Goal: Task Accomplishment & Management: Use online tool/utility

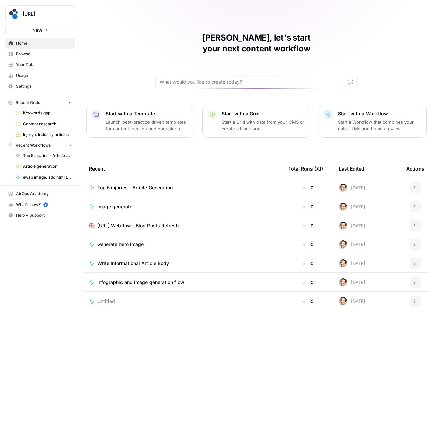
click at [24, 91] on link "Settings" at bounding box center [40, 86] width 70 height 11
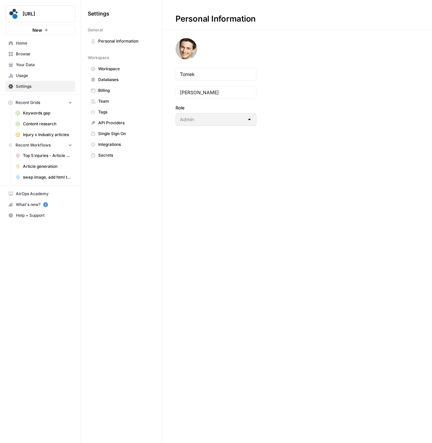
click at [113, 91] on span "Billing" at bounding box center [125, 91] width 54 height 6
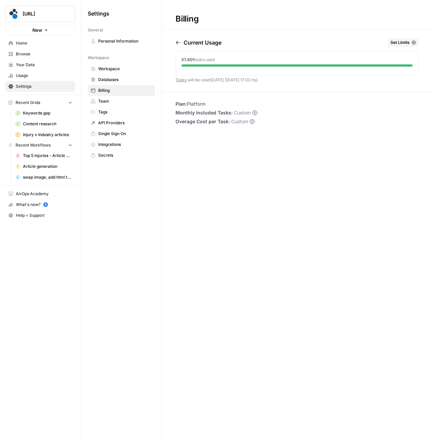
click at [394, 42] on span "Set Limits" at bounding box center [400, 43] width 19 height 6
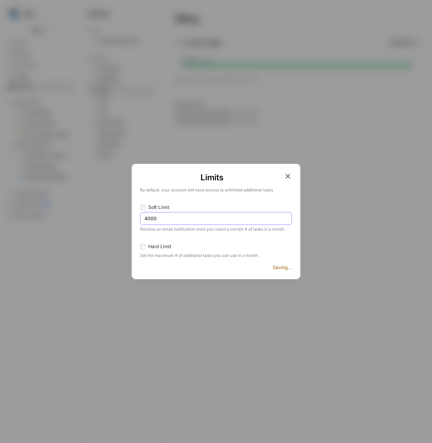
click at [162, 216] on input "4000" at bounding box center [216, 218] width 143 height 7
type input "50000"
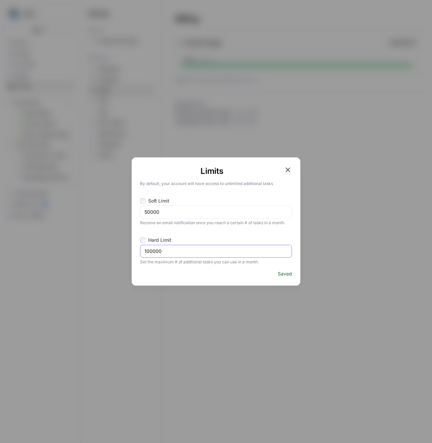
drag, startPoint x: 149, startPoint y: 252, endPoint x: 139, endPoint y: 251, distance: 9.9
click at [139, 251] on div "Limits By default, your account will have access to unlimited additional tasks …" at bounding box center [216, 221] width 169 height 128
click at [288, 170] on icon "button" at bounding box center [288, 170] width 5 height 5
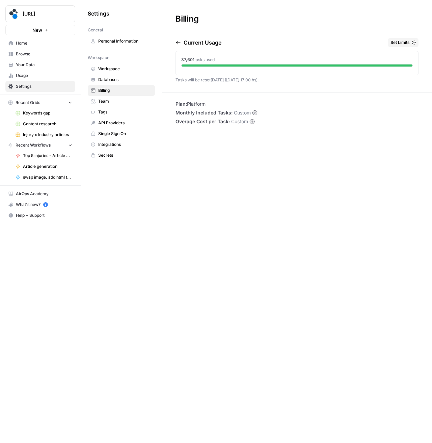
click at [414, 41] on icon "button" at bounding box center [414, 43] width 4 height 4
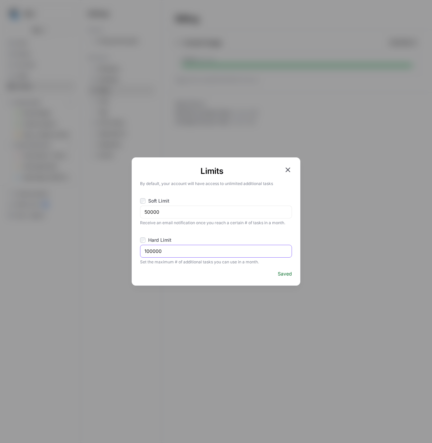
drag, startPoint x: 149, startPoint y: 253, endPoint x: 140, endPoint y: 252, distance: 9.1
click at [140, 252] on div "Limits By default, your account will have access to unlimited additional tasks …" at bounding box center [216, 221] width 169 height 128
type input "80000"
click at [289, 173] on icon "button" at bounding box center [288, 170] width 8 height 8
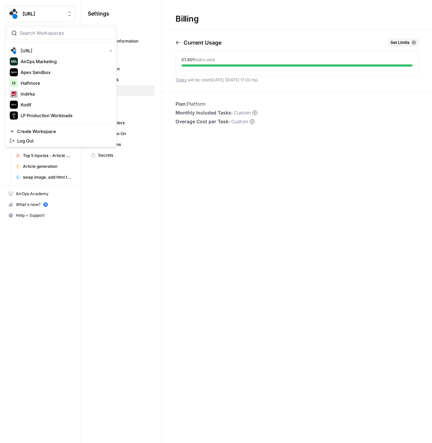
click at [65, 16] on div "spot.ai" at bounding box center [48, 13] width 50 height 7
click at [59, 115] on span "LP Production Workloads" at bounding box center [65, 115] width 89 height 7
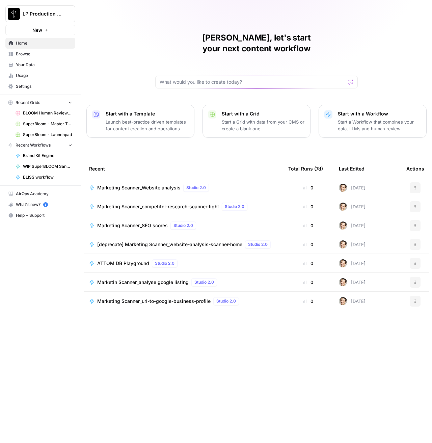
click at [24, 55] on span "Browse" at bounding box center [44, 54] width 56 height 6
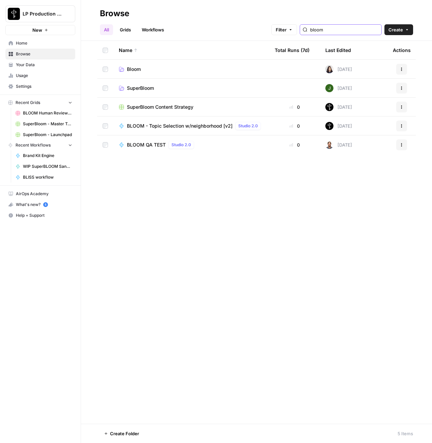
drag, startPoint x: 356, startPoint y: 28, endPoint x: 330, endPoint y: 27, distance: 26.0
click at [330, 27] on input "bloom" at bounding box center [345, 29] width 69 height 7
click at [378, 29] on input "bloom" at bounding box center [345, 29] width 69 height 7
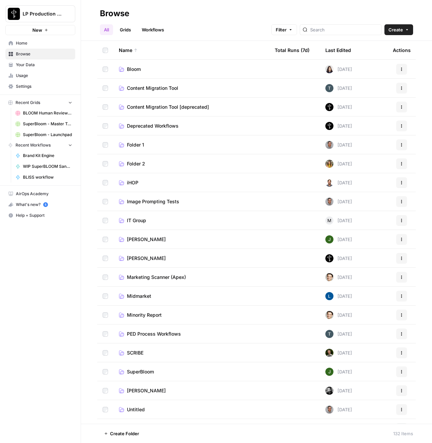
click at [149, 276] on span "Marketing Scanner (Apex)" at bounding box center [156, 277] width 59 height 7
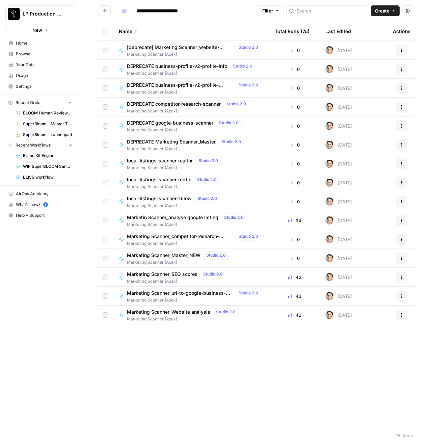
click at [151, 217] on span "Marketin Scanner_analyse google listing" at bounding box center [173, 217] width 92 height 7
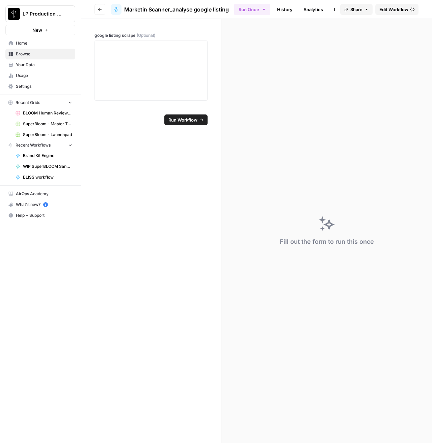
click at [414, 7] on icon at bounding box center [413, 9] width 4 height 4
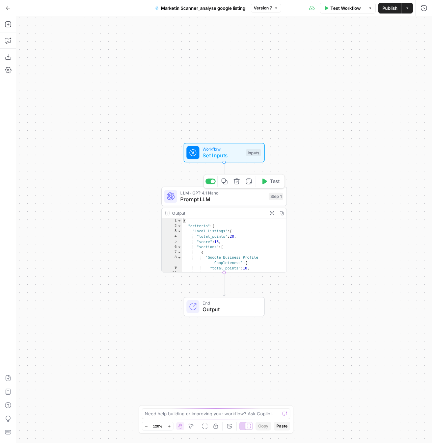
click at [230, 193] on span "LLM · GPT-4.1 Nano" at bounding box center [222, 193] width 85 height 6
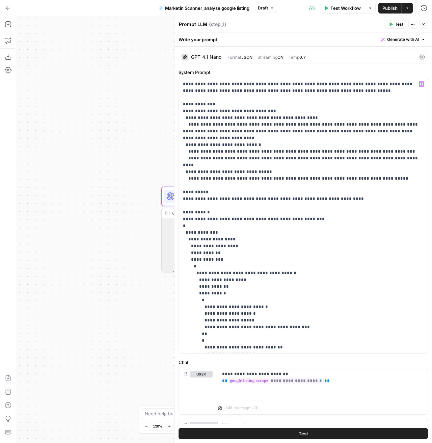
click at [202, 60] on div "GPT-4.1 Nano" at bounding box center [202, 57] width 40 height 7
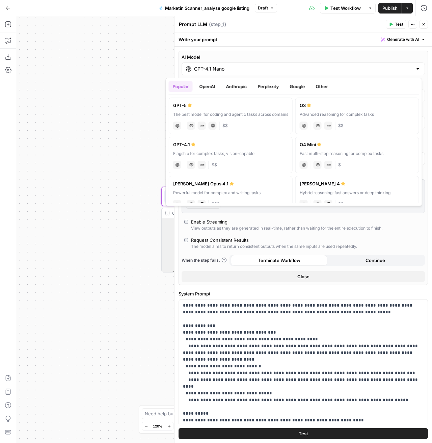
click at [207, 70] on input "GPT-4.1 Nano" at bounding box center [303, 69] width 219 height 7
click at [208, 85] on button "OpenAI" at bounding box center [208, 86] width 24 height 11
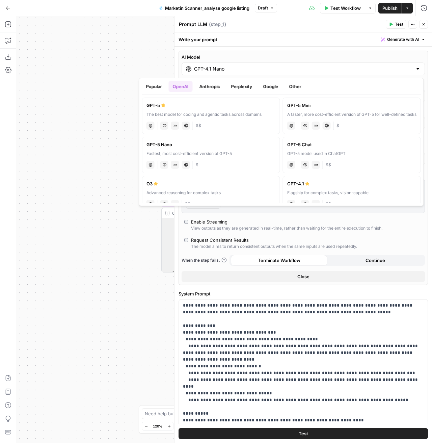
click at [207, 152] on div "Fastest, most cost-efficient version of GPT-5" at bounding box center [211, 154] width 129 height 6
type input "GPT-5 Nano"
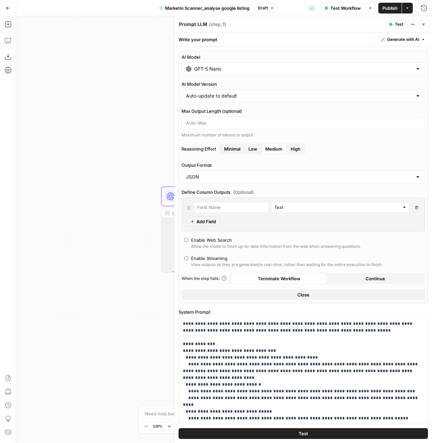
click at [393, 8] on span "Publish" at bounding box center [390, 8] width 15 height 7
click at [8, 8] on icon "button" at bounding box center [8, 7] width 4 height 3
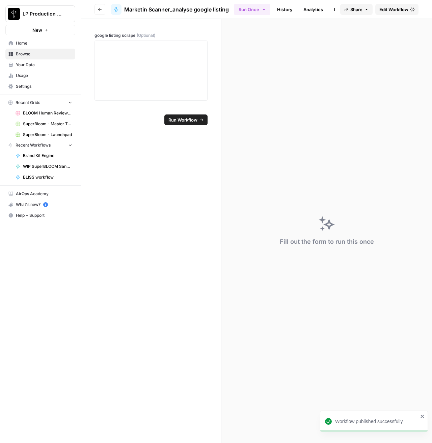
click at [100, 9] on icon "button" at bounding box center [100, 9] width 4 height 4
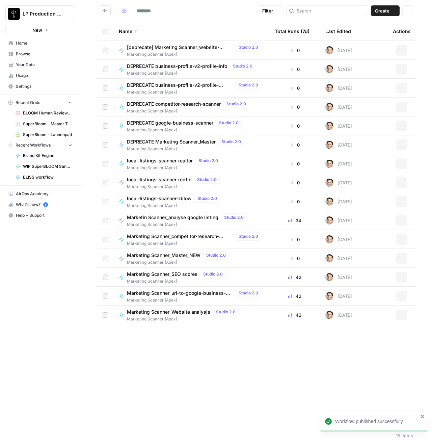
type input "**********"
click at [151, 235] on span "Marketing Scanner_competitor-research-scanner-light" at bounding box center [180, 236] width 106 height 7
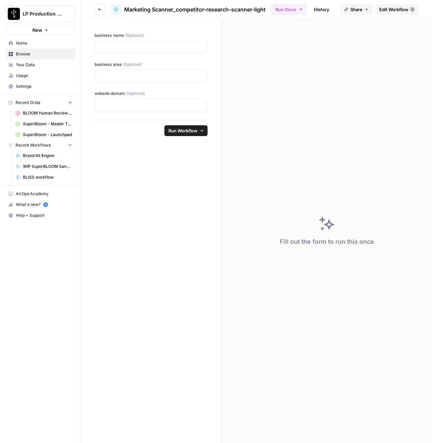
click at [398, 11] on span "Edit Workflow" at bounding box center [394, 9] width 29 height 7
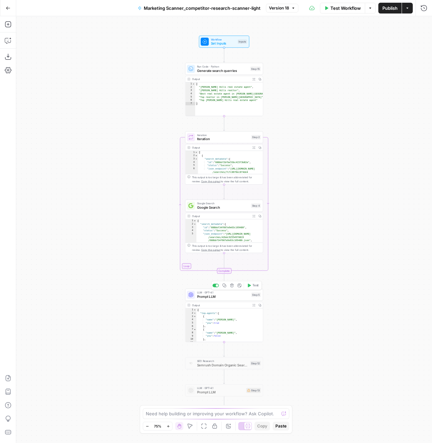
click at [219, 296] on span "Prompt LLM" at bounding box center [223, 296] width 52 height 5
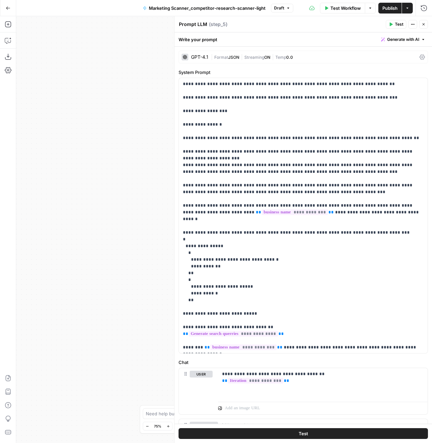
click at [197, 60] on div "GPT-4.1 | Format JSON | Streaming ON | Temp 0.0" at bounding box center [304, 57] width 250 height 13
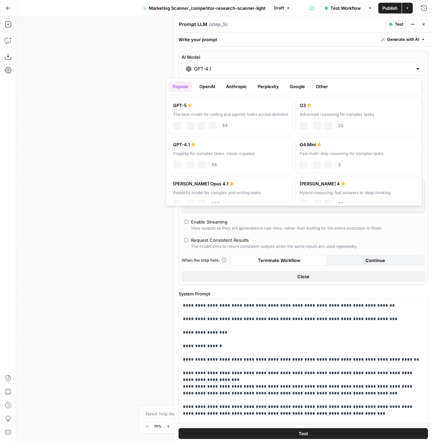
click at [203, 71] on input "GPT-4.1" at bounding box center [303, 69] width 219 height 7
click at [272, 110] on label "GPT-5 The best model for coding and agentic tasks across domains chat Vision Ca…" at bounding box center [231, 116] width 124 height 36
type input "GPT-5"
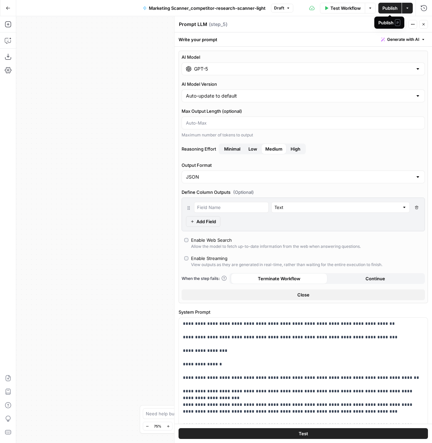
click at [394, 5] on span "Publish" at bounding box center [390, 8] width 15 height 7
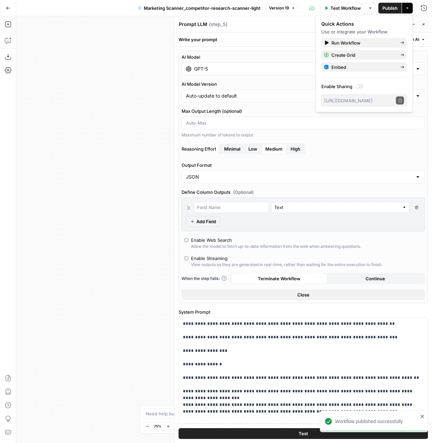
click at [8, 7] on icon "button" at bounding box center [8, 8] width 5 height 5
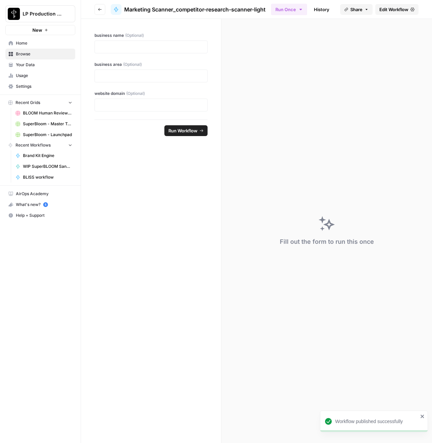
click at [100, 5] on button "Go back" at bounding box center [100, 9] width 11 height 11
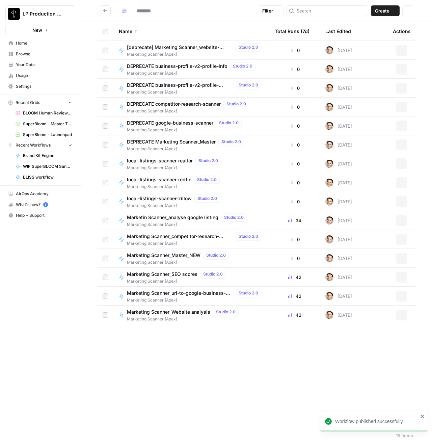
type input "**********"
click at [160, 257] on span "Marketing Scanner_Master_NEW" at bounding box center [164, 255] width 74 height 7
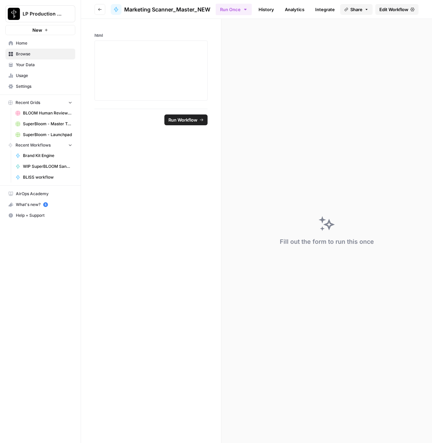
click at [387, 14] on link "Edit Workflow" at bounding box center [397, 9] width 43 height 11
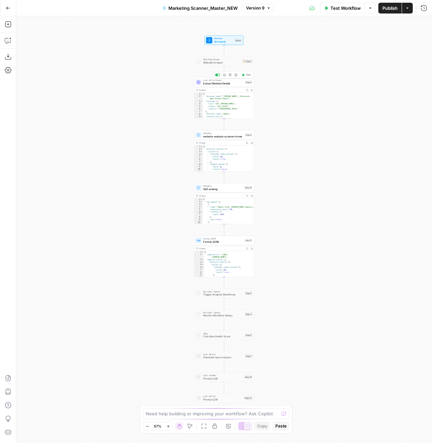
click at [213, 85] on span "Extract Website Details" at bounding box center [223, 84] width 41 height 4
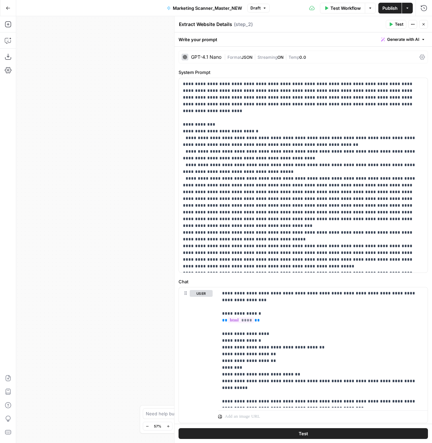
click at [200, 55] on div "GPT-4.1 Nano" at bounding box center [206, 57] width 30 height 5
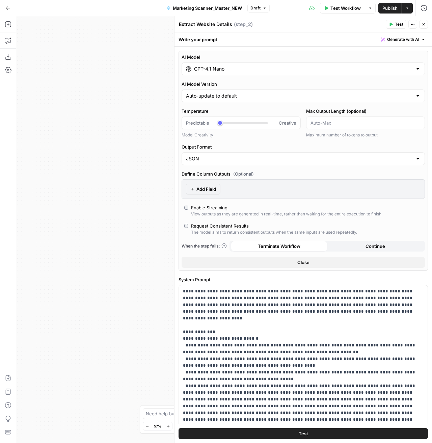
click at [206, 68] on input "GPT-4.1 Nano" at bounding box center [303, 69] width 219 height 7
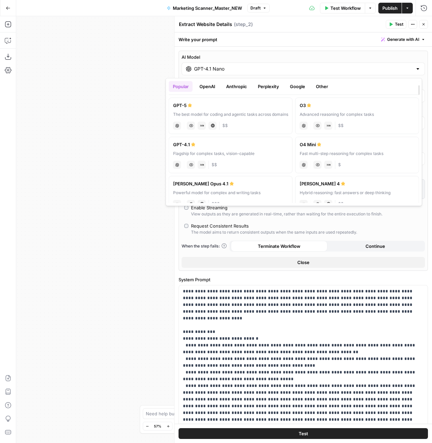
click at [198, 107] on div "GPT-5" at bounding box center [230, 105] width 115 height 7
type input "GPT-5"
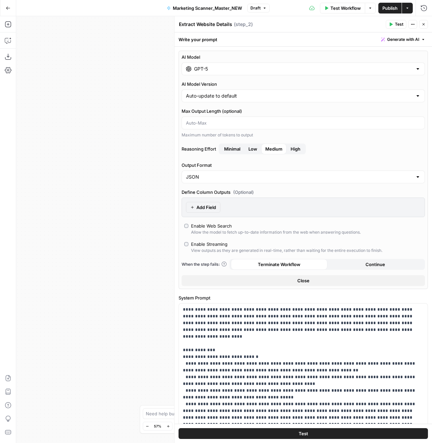
click at [391, 8] on span "Publish" at bounding box center [390, 8] width 15 height 7
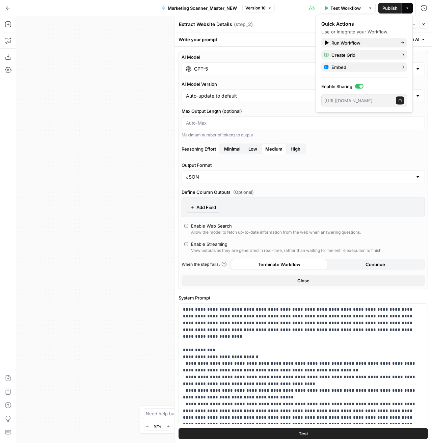
click at [392, 7] on span "Publish" at bounding box center [390, 8] width 15 height 7
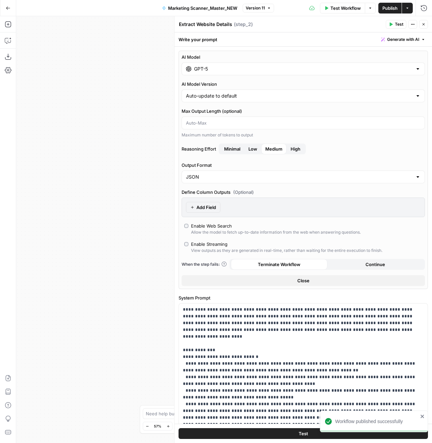
click at [5, 3] on button "Go Back" at bounding box center [8, 8] width 12 height 12
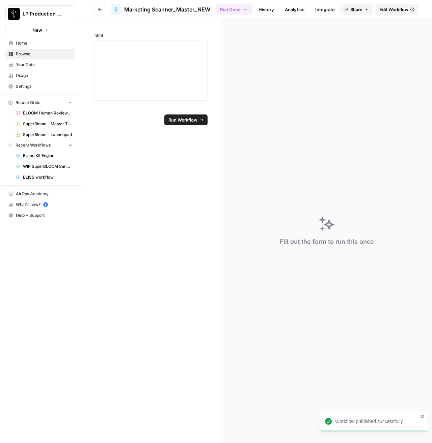
click at [103, 8] on button "Go back" at bounding box center [100, 9] width 11 height 11
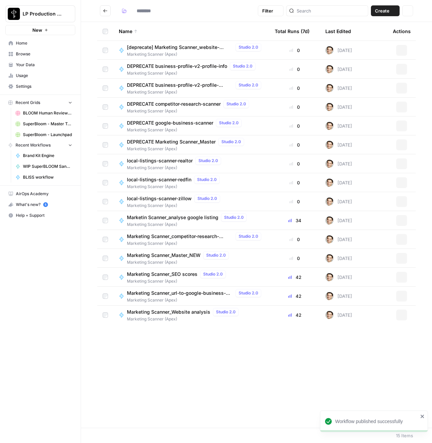
type input "**********"
click at [157, 273] on span "Marketing Scanner_SEO scores" at bounding box center [162, 274] width 71 height 7
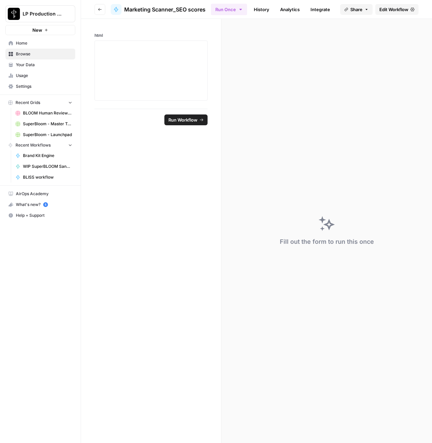
click at [411, 5] on link "Edit Workflow" at bounding box center [397, 9] width 43 height 11
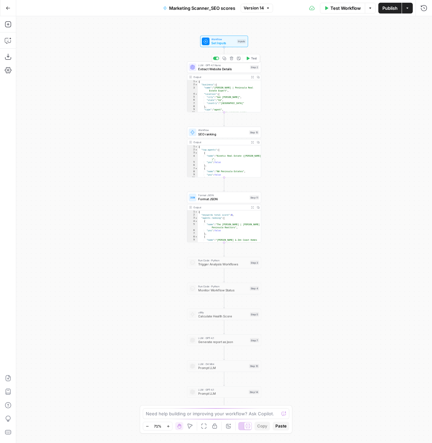
click at [207, 67] on span "Extract Website Details" at bounding box center [223, 69] width 50 height 5
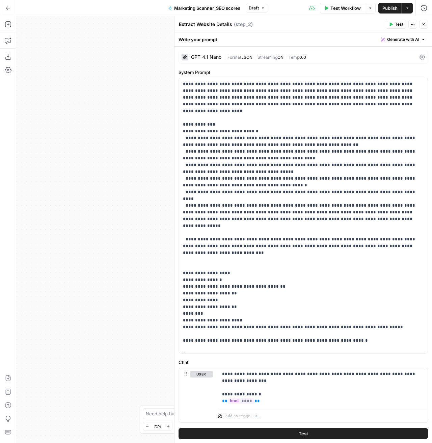
click at [210, 58] on div "GPT-4.1 Nano" at bounding box center [206, 57] width 30 height 5
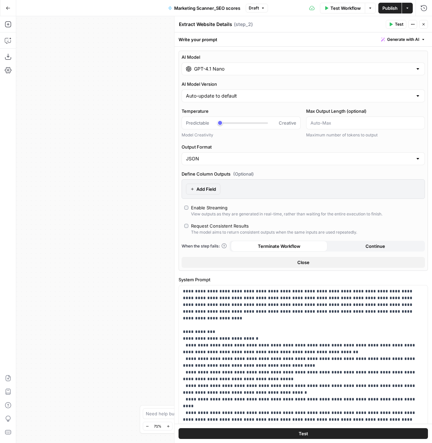
click at [319, 66] on input "GPT-4.1 Nano" at bounding box center [303, 69] width 219 height 7
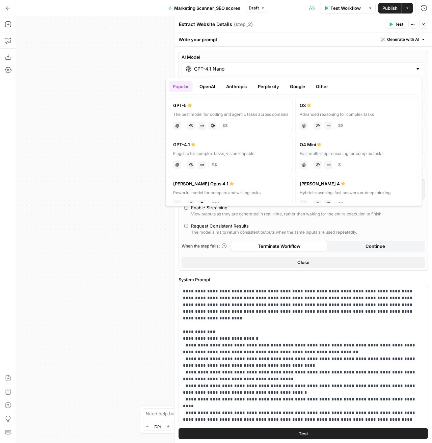
click at [206, 88] on button "OpenAI" at bounding box center [208, 86] width 24 height 11
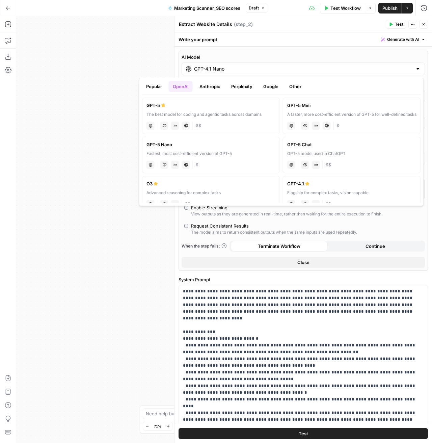
click at [156, 152] on div "Fastest, most cost-efficient version of GPT-5" at bounding box center [211, 154] width 129 height 6
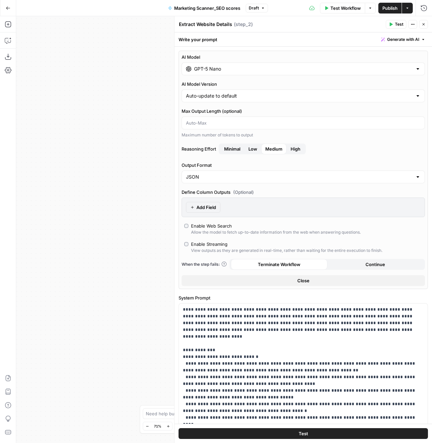
type input "GPT-5 Nano"
click at [392, 7] on span "Publish" at bounding box center [390, 8] width 15 height 7
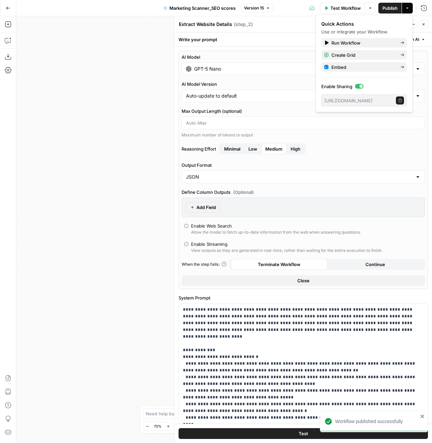
click at [8, 7] on icon "button" at bounding box center [8, 8] width 5 height 5
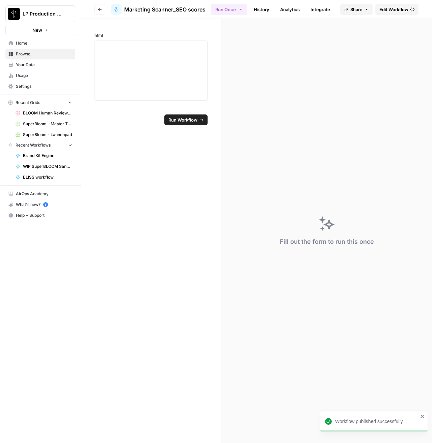
click at [102, 12] on button "Go back" at bounding box center [100, 9] width 11 height 11
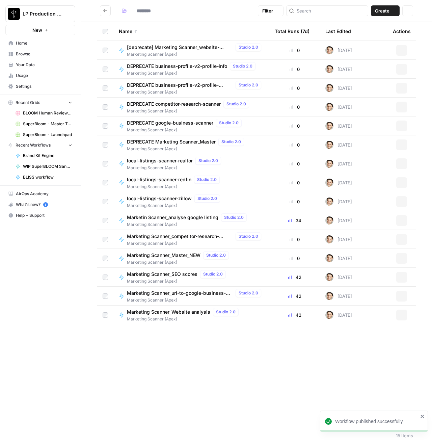
type input "**********"
click at [172, 294] on span "Marketing Scanner_url-to-google-business-profile" at bounding box center [180, 293] width 106 height 7
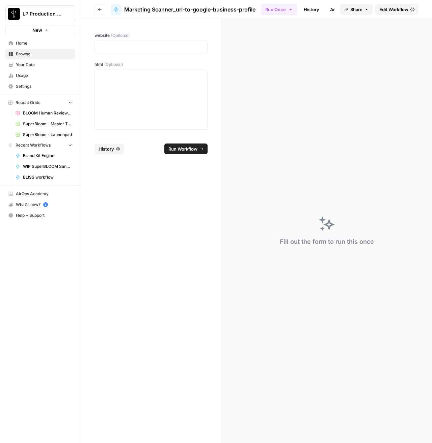
click at [410, 8] on link "Edit Workflow" at bounding box center [397, 9] width 43 height 11
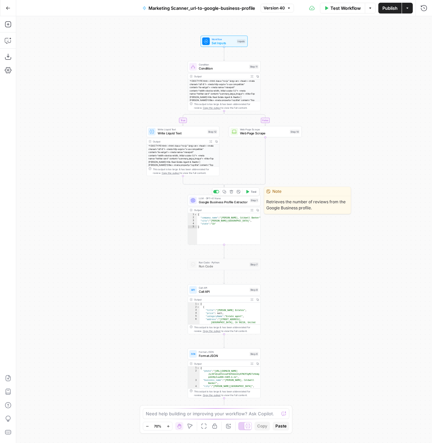
click at [224, 200] on span "Google Business Profile Extractor" at bounding box center [223, 202] width 49 height 5
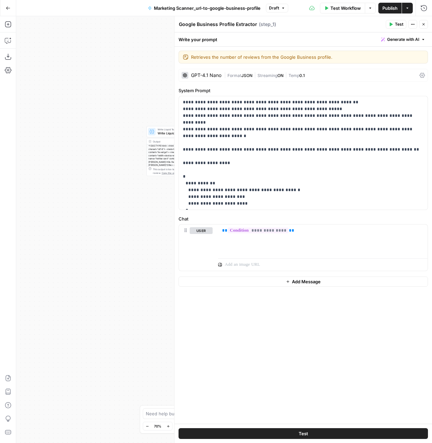
click at [203, 72] on div "GPT-4.1 Nano" at bounding box center [202, 75] width 40 height 7
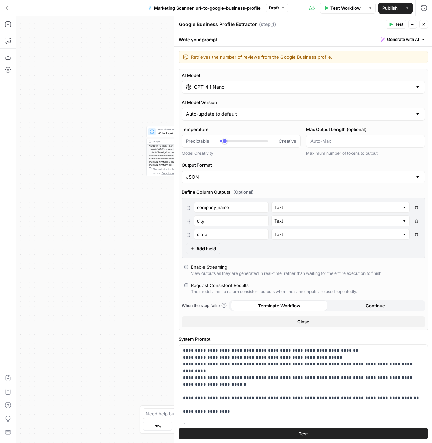
click at [209, 91] on div "GPT-4.1 Nano" at bounding box center [304, 87] width 244 height 13
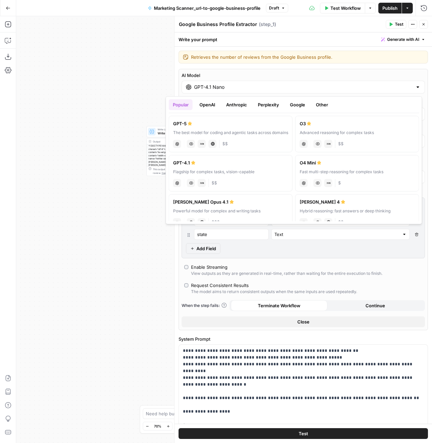
click at [206, 108] on button "OpenAI" at bounding box center [208, 104] width 24 height 11
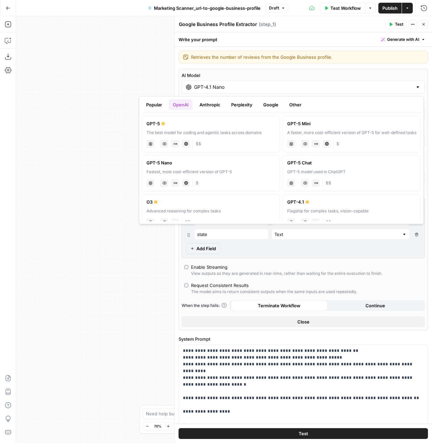
click at [216, 162] on div "GPT-5 Nano" at bounding box center [211, 162] width 129 height 7
type input "GPT-5 Nano"
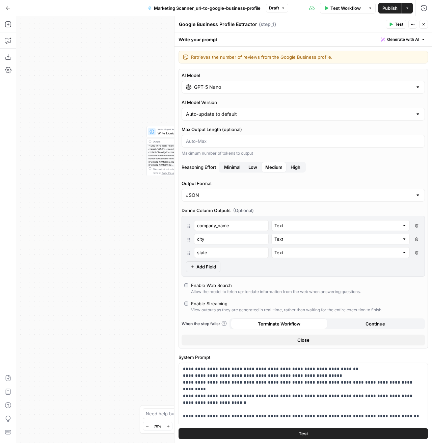
click at [394, 6] on span "Publish" at bounding box center [390, 8] width 15 height 7
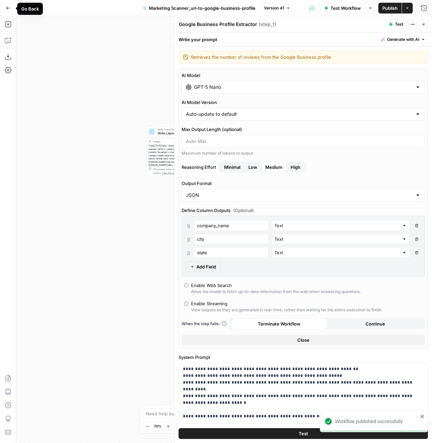
click at [11, 9] on button "Go Back" at bounding box center [8, 8] width 12 height 12
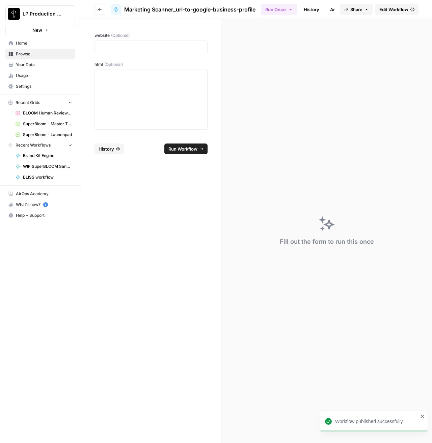
click at [99, 13] on button "Go back" at bounding box center [100, 9] width 11 height 11
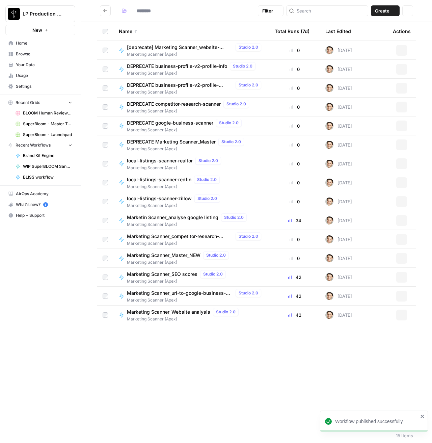
type input "**********"
click at [180, 292] on span "Marketing Scanner_url-to-google-business-profile" at bounding box center [180, 293] width 106 height 7
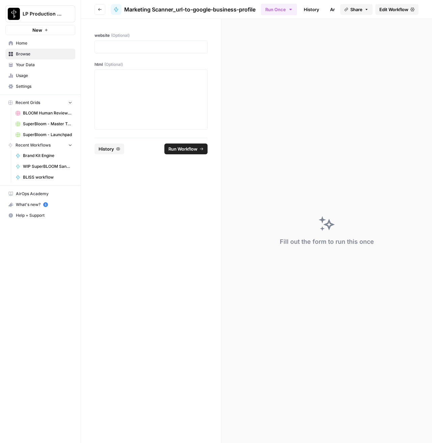
click at [406, 11] on span "Edit Workflow" at bounding box center [394, 9] width 29 height 7
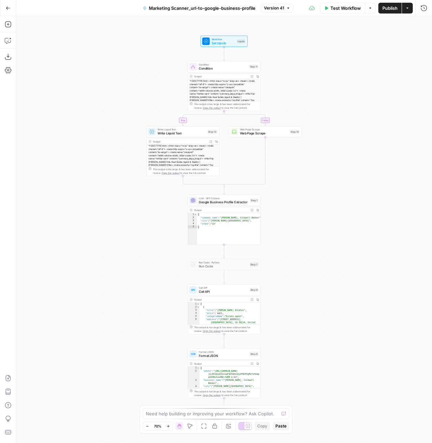
click at [7, 6] on icon "button" at bounding box center [8, 8] width 5 height 5
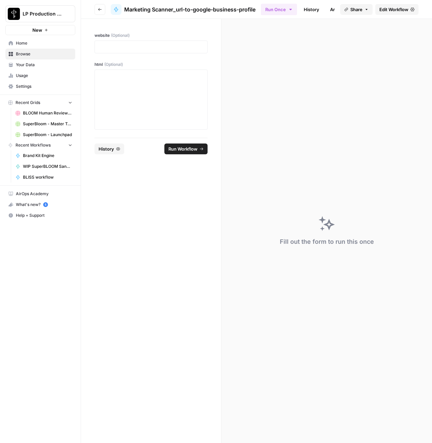
click at [98, 10] on button "Go back" at bounding box center [100, 9] width 11 height 11
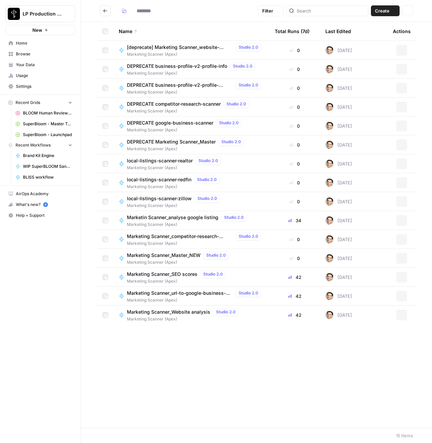
type input "**********"
click at [177, 313] on span "Marketing Scanner_Website analysis" at bounding box center [168, 312] width 83 height 7
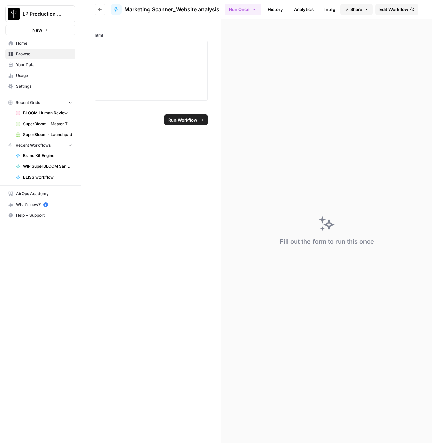
click at [384, 8] on span "Edit Workflow" at bounding box center [394, 9] width 29 height 7
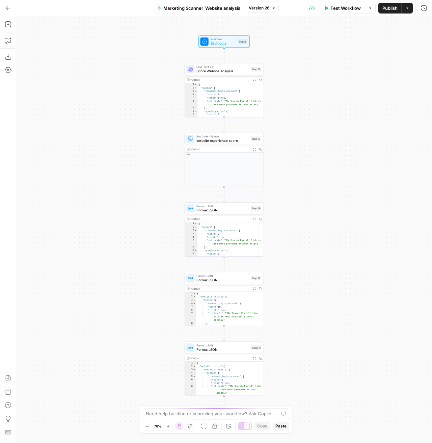
click at [208, 71] on span "Score Website Analysis" at bounding box center [223, 71] width 52 height 5
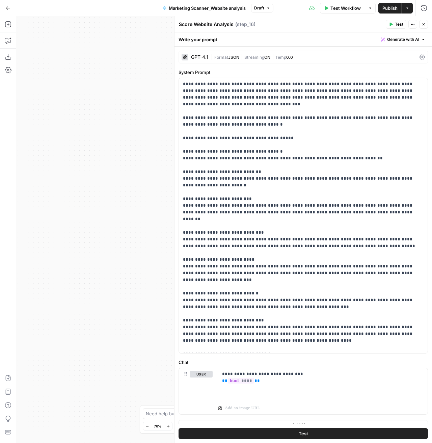
click at [203, 54] on div "GPT-4.1" at bounding box center [195, 57] width 27 height 7
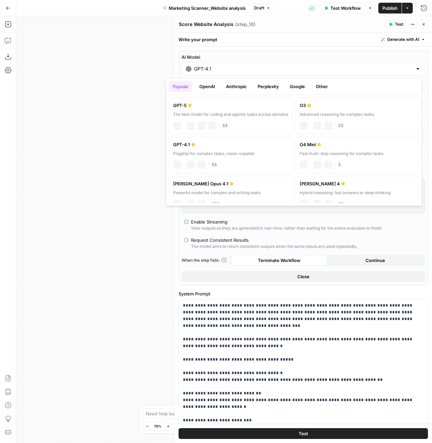
click at [201, 71] on input "GPT-4.1" at bounding box center [303, 69] width 219 height 7
click at [203, 110] on label "GPT-5 The best model for coding and agentic tasks across domains chat Vision Ca…" at bounding box center [231, 116] width 124 height 36
type input "GPT-5"
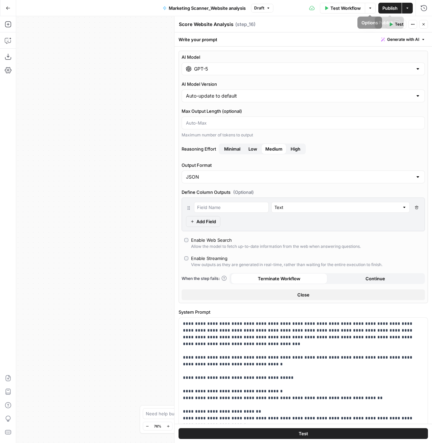
click at [383, 7] on span "Publish" at bounding box center [390, 8] width 15 height 7
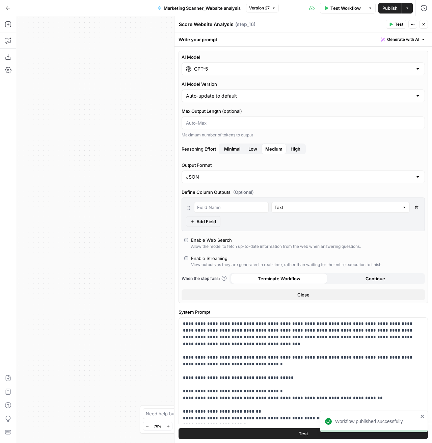
click at [11, 3] on button "Go Back" at bounding box center [8, 8] width 12 height 12
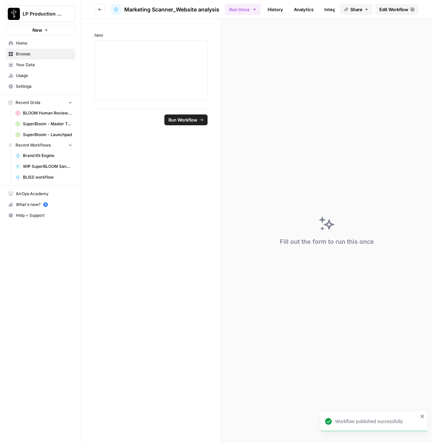
click at [98, 15] on header "Go back Marketing Scanner_Website analysis Run Once History Analytics Integrate…" at bounding box center [256, 9] width 351 height 19
click at [97, 13] on button "Go back" at bounding box center [100, 9] width 11 height 11
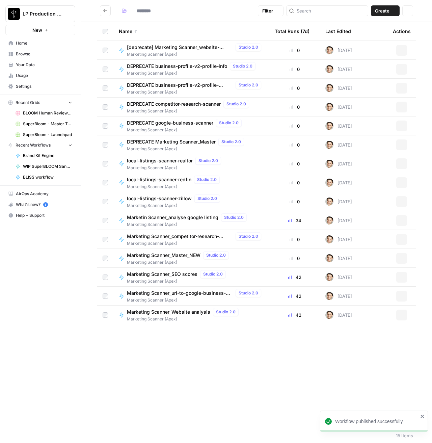
type input "**********"
click at [173, 311] on span "Marketing Scanner_Website analysis" at bounding box center [168, 312] width 83 height 7
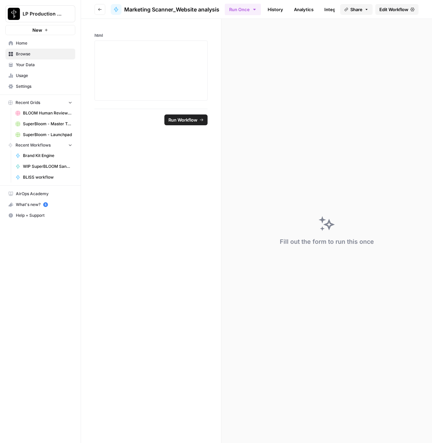
click at [277, 9] on link "History" at bounding box center [276, 9] width 24 height 11
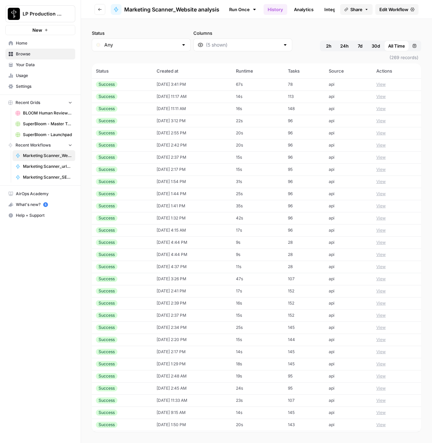
click at [386, 85] on button "View" at bounding box center [381, 84] width 9 height 6
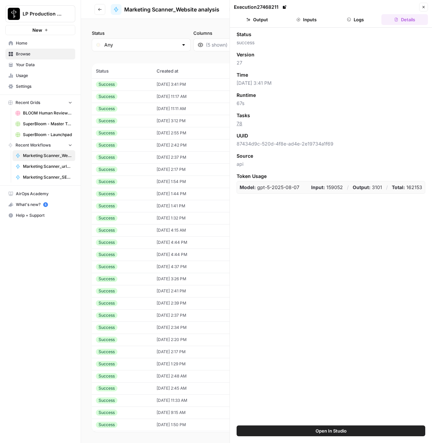
click at [356, 20] on button "Logs" at bounding box center [356, 19] width 47 height 11
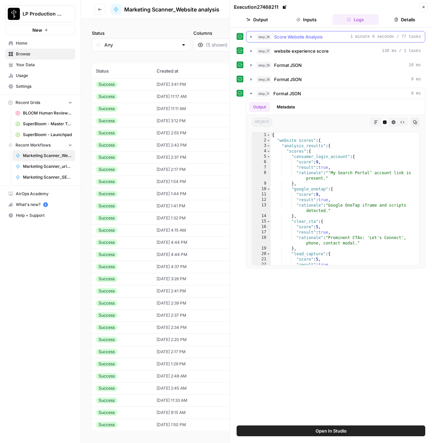
click at [251, 36] on icon "button" at bounding box center [251, 36] width 1 height 2
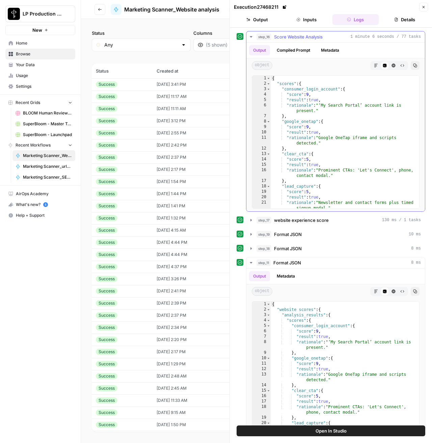
scroll to position [1, 0]
click at [423, 6] on icon "button" at bounding box center [424, 7] width 4 height 4
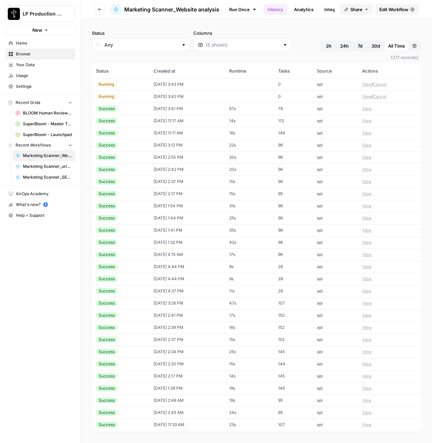
click at [370, 85] on button "View" at bounding box center [367, 84] width 9 height 6
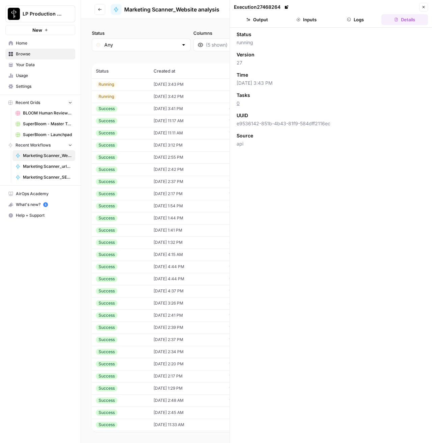
click at [359, 18] on button "Logs" at bounding box center [356, 19] width 47 height 11
click at [428, 9] on button "Close" at bounding box center [424, 7] width 9 height 9
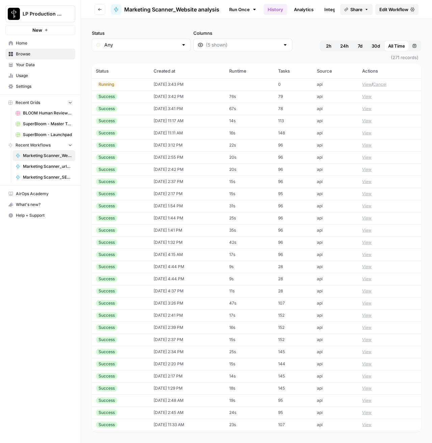
click at [388, 6] on span "Edit Workflow" at bounding box center [394, 9] width 29 height 7
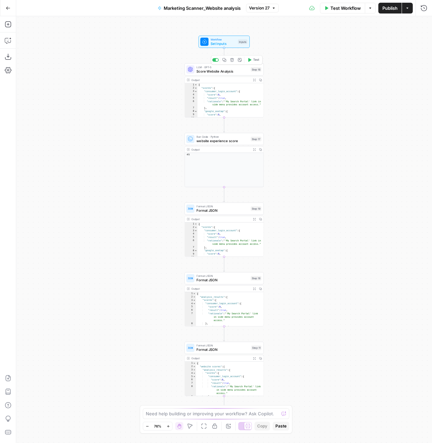
click at [219, 73] on span "Score Website Analysis" at bounding box center [223, 71] width 52 height 5
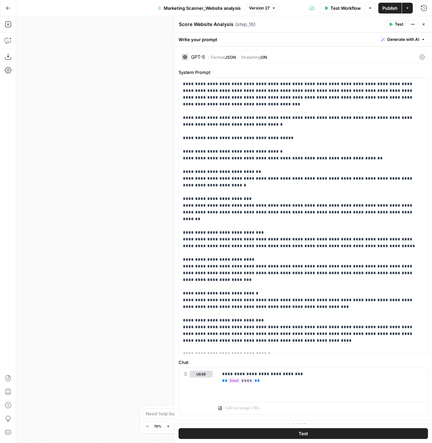
click at [200, 56] on div "GPT-5" at bounding box center [198, 57] width 14 height 5
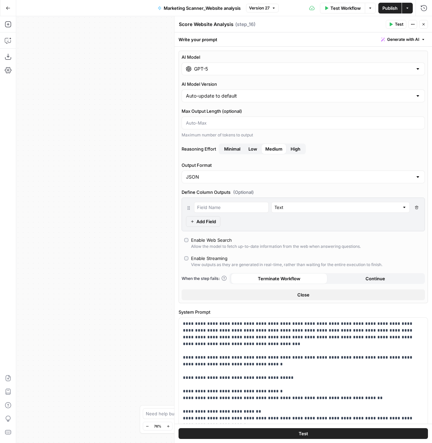
click at [200, 69] on input "GPT-5" at bounding box center [303, 69] width 219 height 7
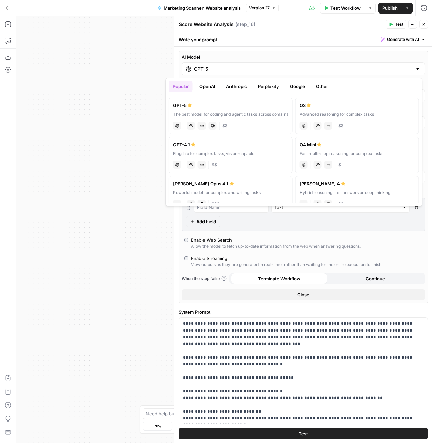
click at [192, 140] on label "GPT-4.1 Flagship for complex tasks, vision-capable chat Vision Capabilities JSO…" at bounding box center [231, 155] width 124 height 36
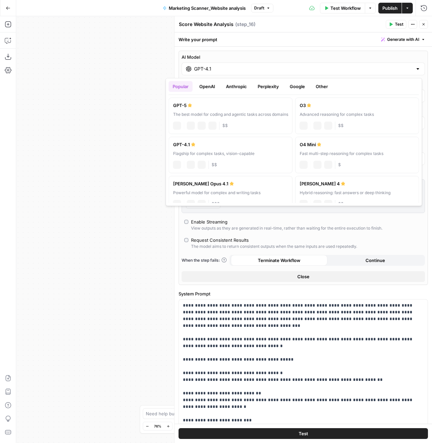
click at [206, 67] on input "GPT-4.1" at bounding box center [303, 69] width 219 height 7
click at [209, 88] on button "OpenAI" at bounding box center [208, 86] width 24 height 11
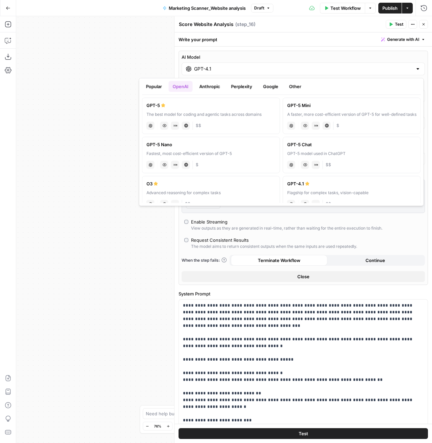
click at [328, 107] on div "GPT-5 Mini" at bounding box center [352, 105] width 129 height 7
type input "GPT-5 Mini"
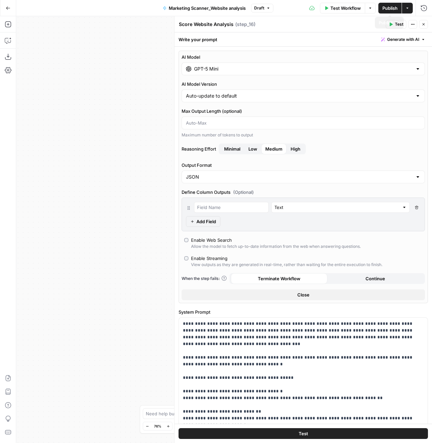
click at [387, 8] on span "Publish" at bounding box center [390, 8] width 15 height 7
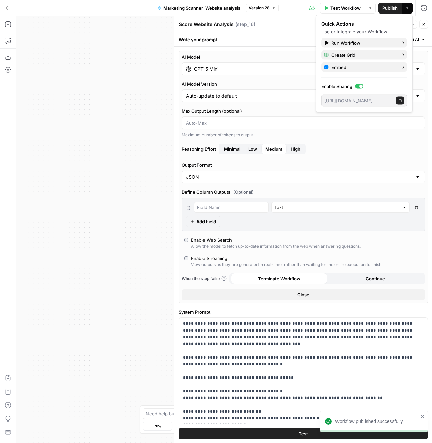
click at [423, 25] on icon "button" at bounding box center [424, 24] width 4 height 4
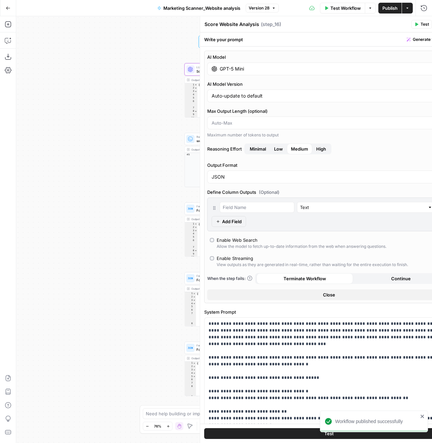
click at [423, 25] on div "Score Website Analysis Score Website Analysis ( step_16 ) Test Actions Close" at bounding box center [329, 24] width 250 height 9
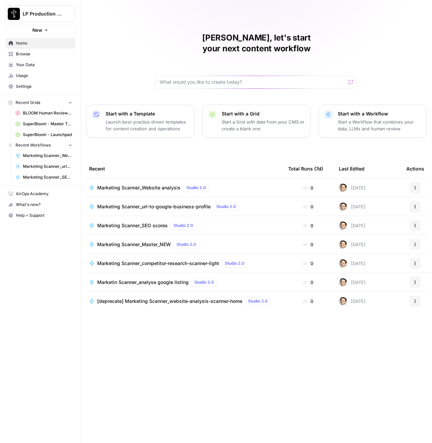
click at [24, 58] on link "Browse" at bounding box center [40, 54] width 70 height 11
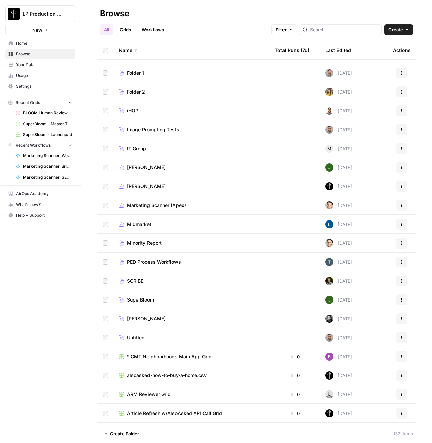
scroll to position [135, 0]
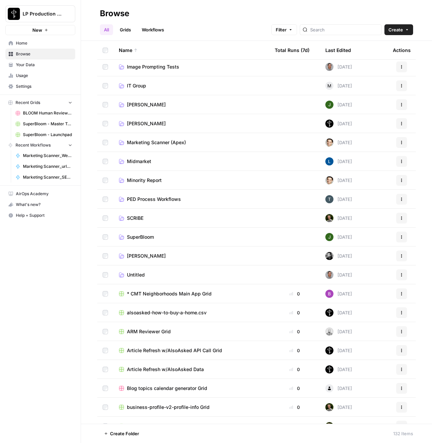
click at [145, 144] on span "Marketing Scanner (Apex)" at bounding box center [156, 142] width 59 height 7
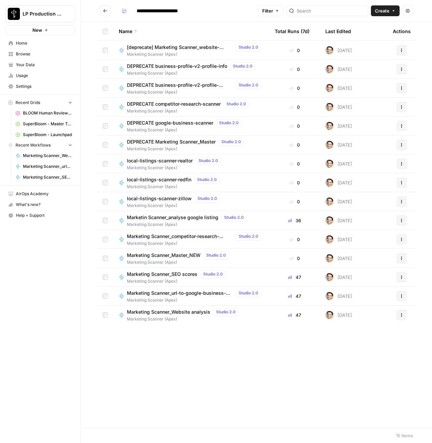
click at [166, 219] on span "Marketin Scanner_analyse google listing" at bounding box center [173, 217] width 92 height 7
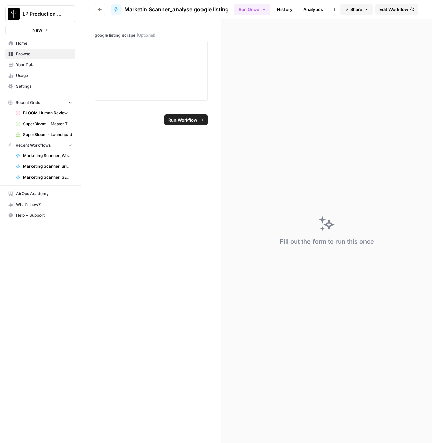
click at [290, 11] on link "History" at bounding box center [285, 9] width 24 height 11
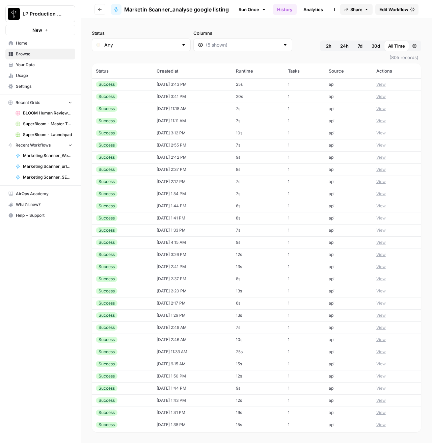
click at [401, 11] on span "Edit Workflow" at bounding box center [394, 9] width 29 height 7
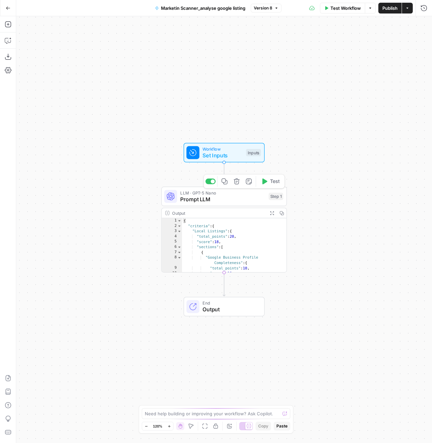
click at [237, 202] on span "Prompt LLM" at bounding box center [222, 199] width 85 height 8
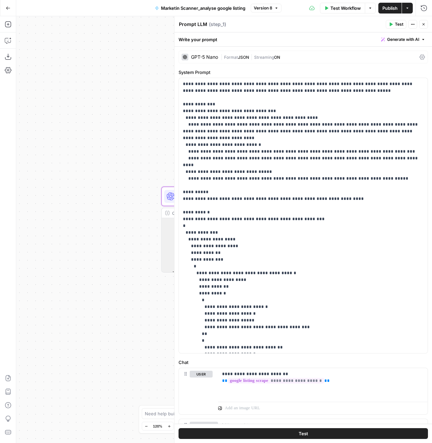
click at [196, 55] on div "GPT-5 Nano" at bounding box center [204, 57] width 27 height 5
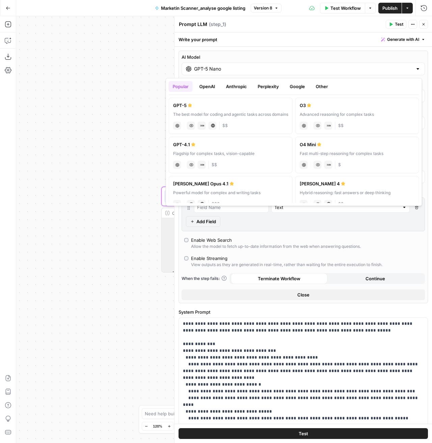
click at [196, 69] on input "GPT-5 Nano" at bounding box center [303, 69] width 219 height 7
click at [209, 83] on button "OpenAI" at bounding box center [208, 86] width 24 height 11
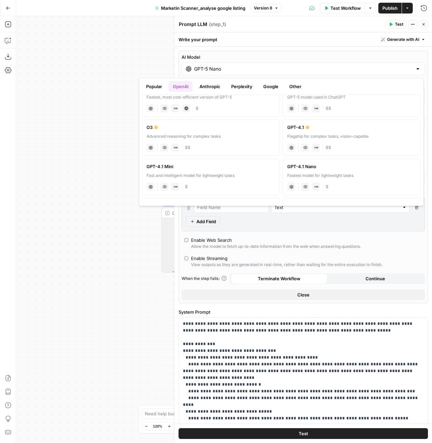
scroll to position [60, 0]
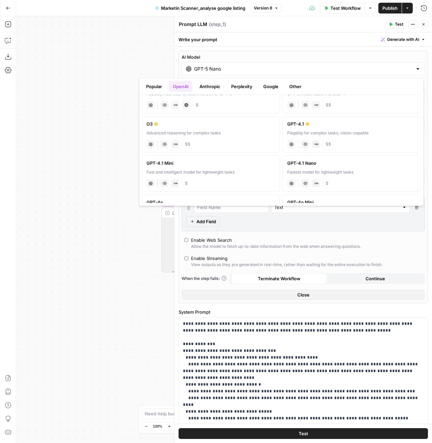
click at [319, 162] on div "GPT-4.1 Nano" at bounding box center [352, 163] width 129 height 7
type input "GPT-4.1 Nano"
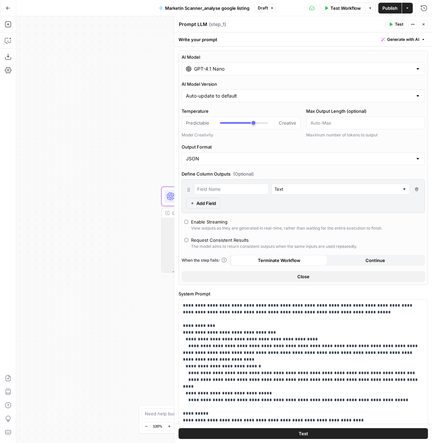
click at [391, 9] on span "Publish" at bounding box center [390, 8] width 15 height 7
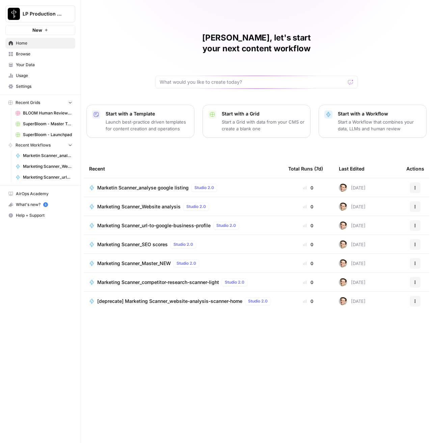
click at [18, 54] on span "Browse" at bounding box center [44, 54] width 56 height 6
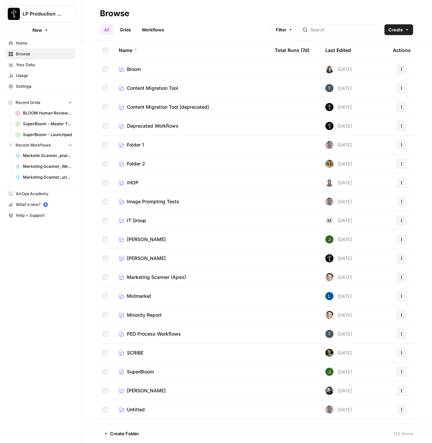
click at [137, 276] on span "Marketing Scanner (Apex)" at bounding box center [156, 277] width 59 height 7
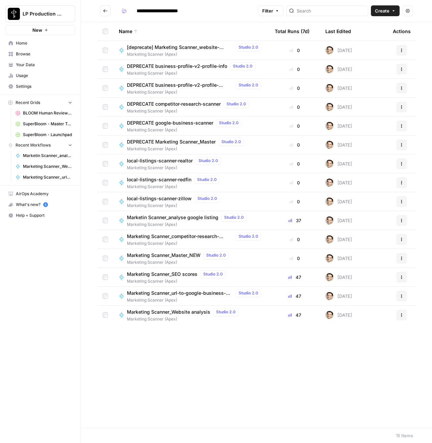
click at [138, 274] on span "Marketing Scanner_SEO scores" at bounding box center [162, 274] width 71 height 7
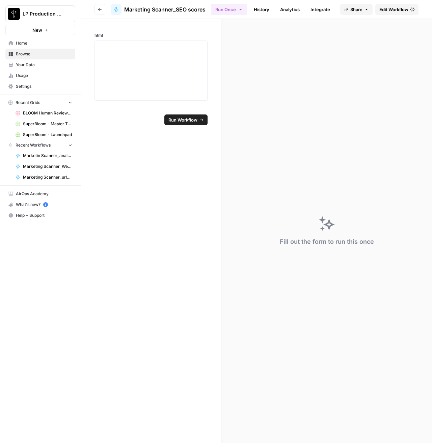
click at [254, 10] on link "History" at bounding box center [262, 9] width 24 height 11
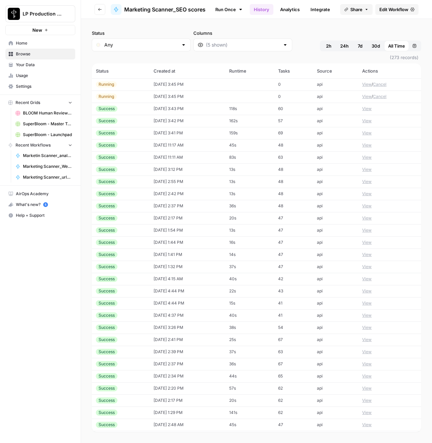
click at [413, 7] on icon at bounding box center [413, 9] width 4 height 4
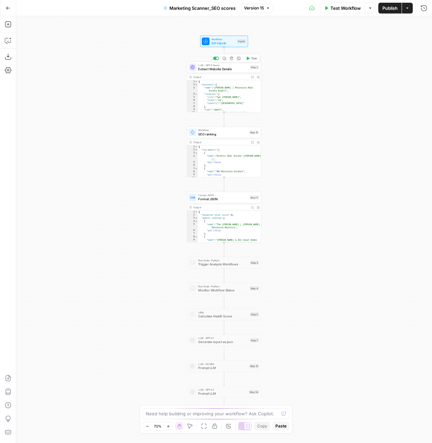
click at [227, 70] on span "Extract Website Details" at bounding box center [223, 69] width 50 height 5
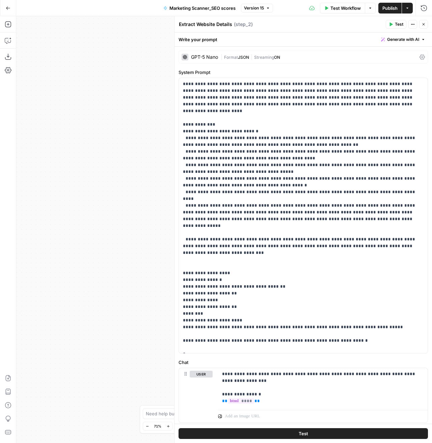
click at [425, 25] on icon "button" at bounding box center [424, 24] width 4 height 4
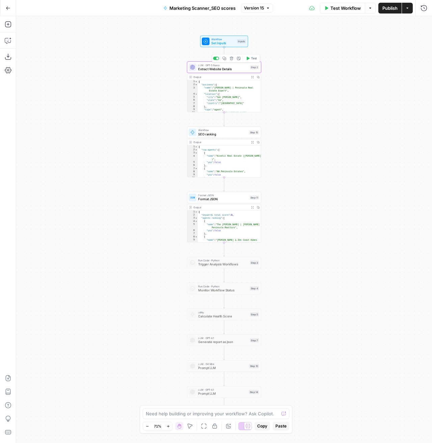
click at [246, 67] on span "Extract Website Details" at bounding box center [223, 69] width 50 height 5
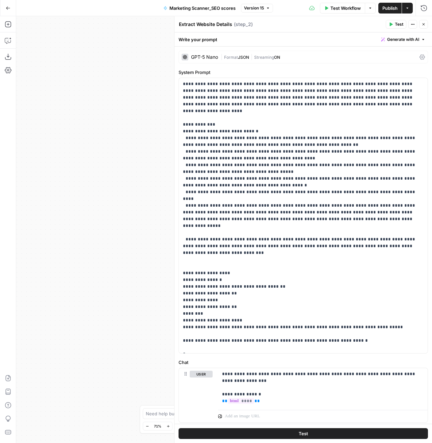
click at [209, 53] on div "GPT-5 Nano | Format JSON | Streaming ON" at bounding box center [304, 57] width 250 height 13
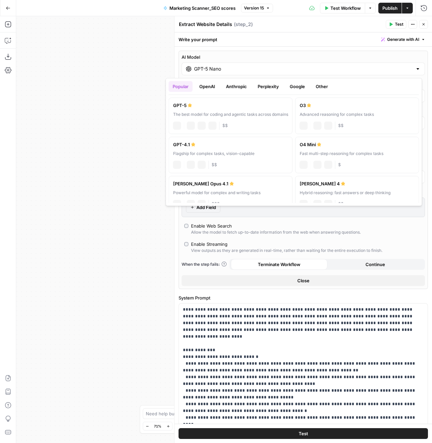
click at [207, 67] on input "GPT-5 Nano" at bounding box center [303, 69] width 219 height 7
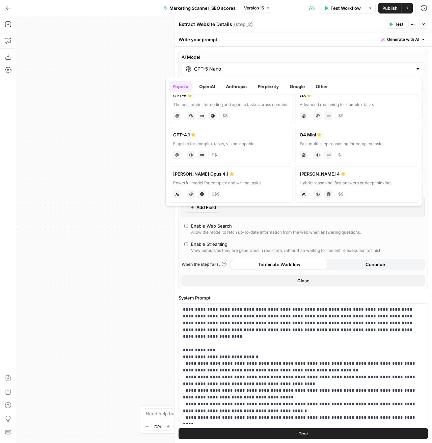
scroll to position [19, 0]
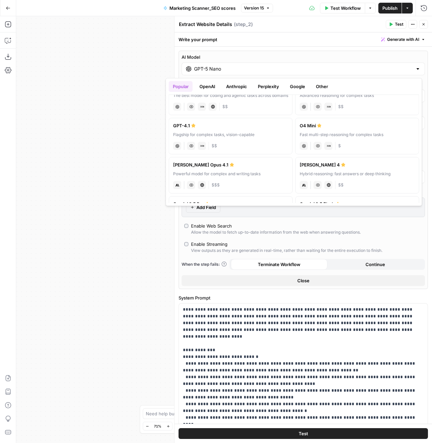
click at [214, 88] on button "OpenAI" at bounding box center [208, 86] width 24 height 11
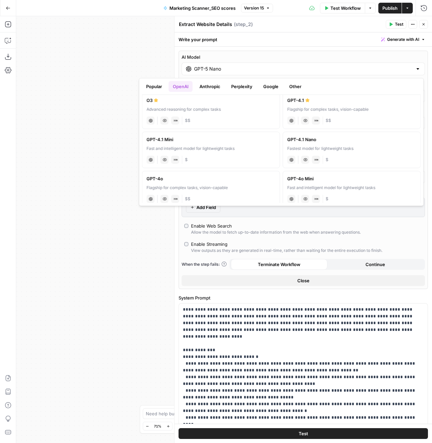
scroll to position [87, 0]
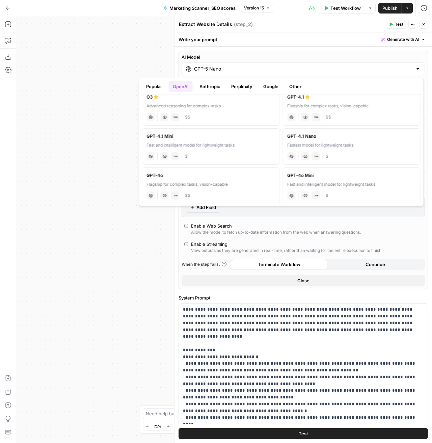
click at [308, 136] on div "GPT-4.1 Nano" at bounding box center [352, 136] width 129 height 7
type input "GPT-4.1 Nano"
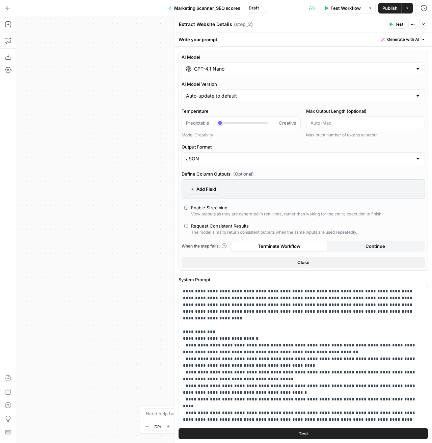
click at [398, 5] on button "Publish" at bounding box center [390, 8] width 23 height 11
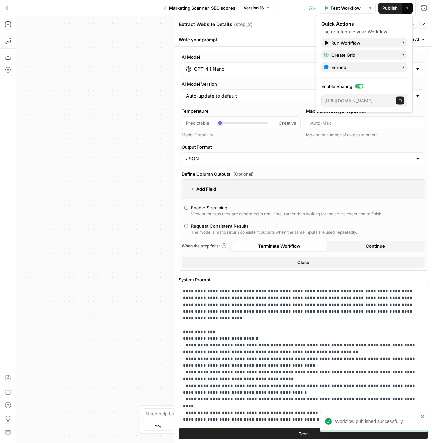
click at [9, 10] on icon "button" at bounding box center [8, 8] width 5 height 5
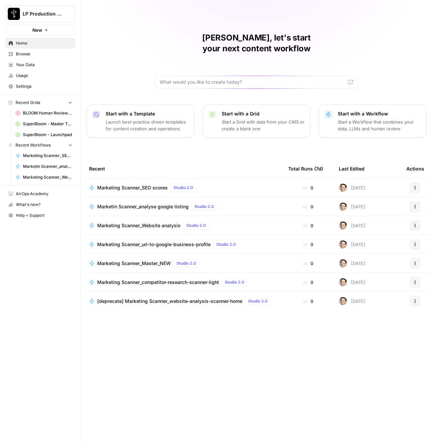
click at [21, 55] on span "Browse" at bounding box center [44, 54] width 56 height 6
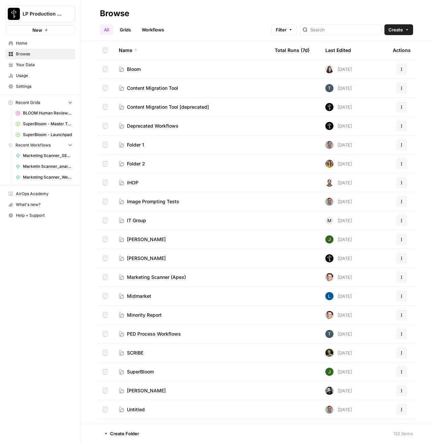
click at [148, 279] on span "Marketing Scanner (Apex)" at bounding box center [156, 277] width 59 height 7
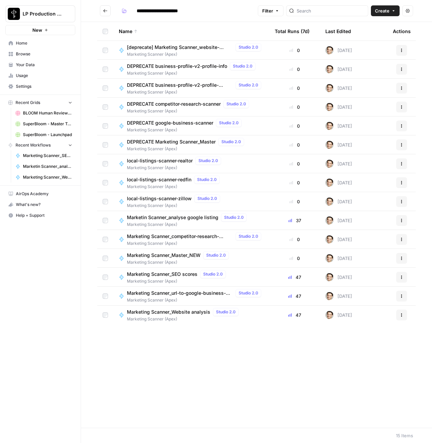
click at [156, 270] on td "Marketing Scanner_SEO scores Studio 2.0 Marketing Scanner (Apex)" at bounding box center [192, 277] width 156 height 19
click at [155, 275] on span "Marketing Scanner_SEO scores" at bounding box center [162, 274] width 71 height 7
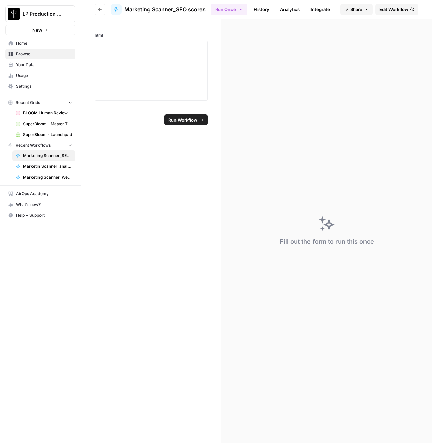
click at [409, 11] on link "Edit Workflow" at bounding box center [397, 9] width 43 height 11
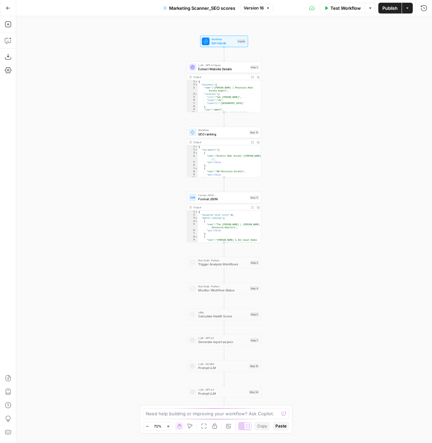
click at [10, 10] on icon "button" at bounding box center [8, 8] width 5 height 5
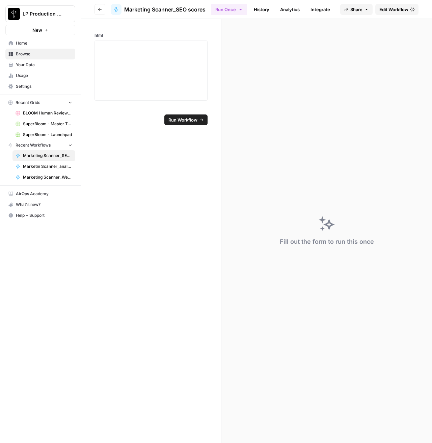
click at [96, 11] on button "Go back" at bounding box center [100, 9] width 11 height 11
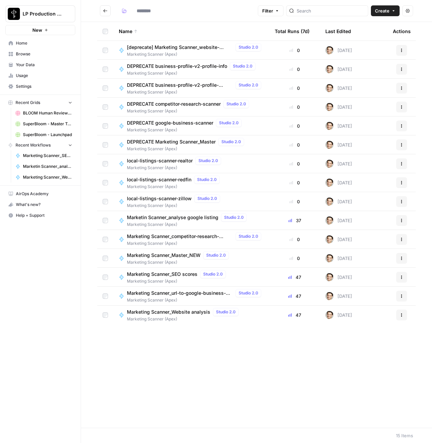
type input "**********"
click at [205, 235] on span "Marketing Scanner_competitor-research-scanner-light" at bounding box center [180, 236] width 106 height 7
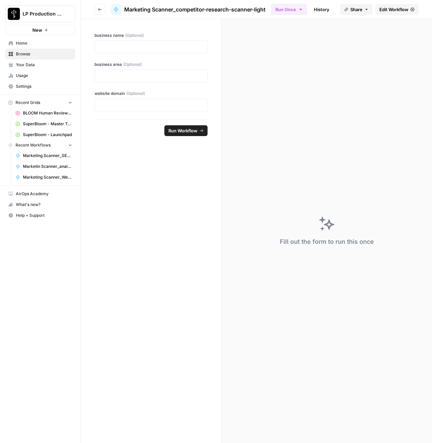
click at [415, 11] on link "Edit Workflow" at bounding box center [397, 9] width 43 height 11
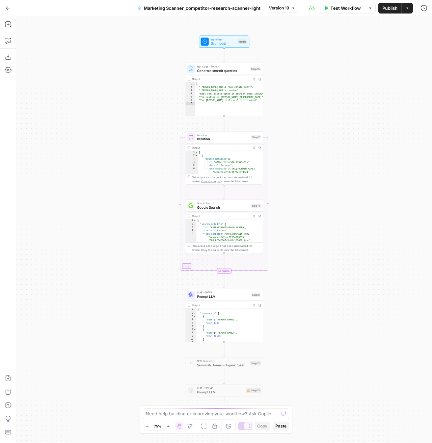
click at [305, 163] on div "Workflow Set Inputs Inputs Run Code · Python Generate search querries Step 15 O…" at bounding box center [224, 229] width 416 height 427
click at [207, 296] on span "Prompt LLM" at bounding box center [223, 296] width 52 height 5
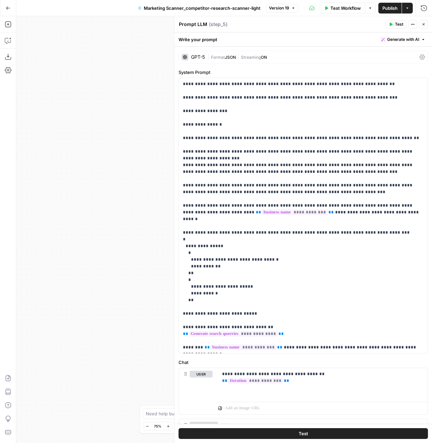
drag, startPoint x: 424, startPoint y: 25, endPoint x: 390, endPoint y: 23, distance: 34.5
click at [424, 25] on icon "button" at bounding box center [424, 24] width 4 height 4
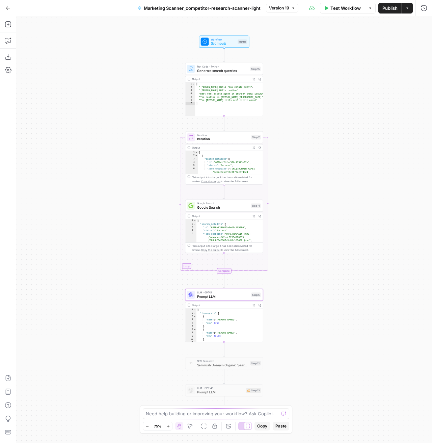
click at [6, 7] on icon "button" at bounding box center [8, 8] width 5 height 5
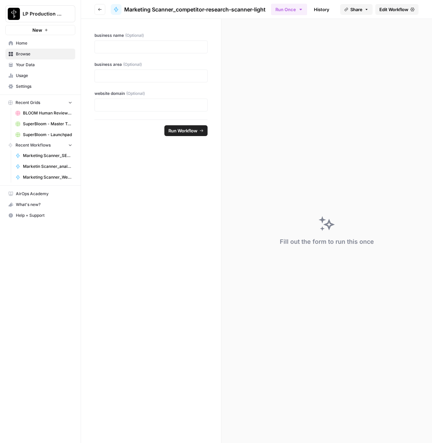
click at [319, 7] on link "History" at bounding box center [322, 9] width 24 height 11
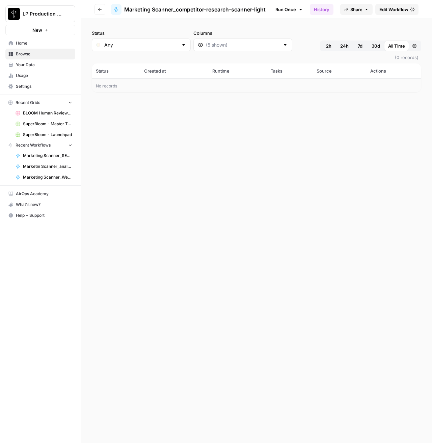
click at [395, 10] on span "Edit Workflow" at bounding box center [394, 9] width 29 height 7
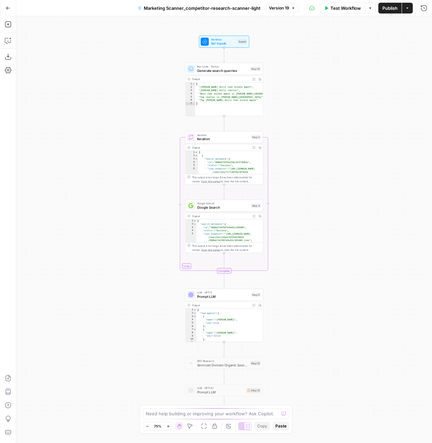
click at [202, 295] on span "Prompt LLM" at bounding box center [223, 296] width 52 height 5
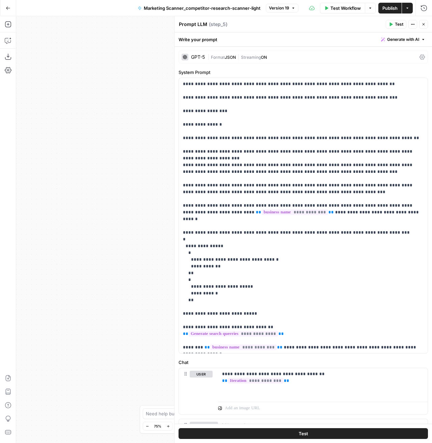
click at [191, 53] on div "GPT-5 | Format JSON | Streaming ON" at bounding box center [304, 57] width 250 height 13
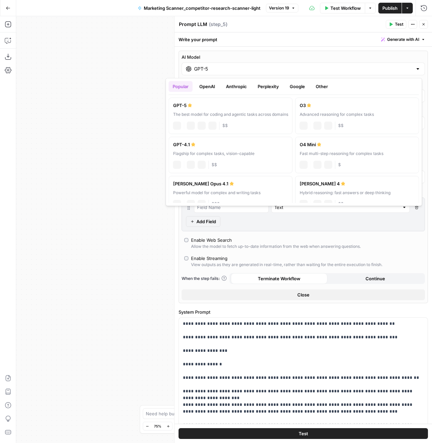
click at [201, 64] on div "GPT-5" at bounding box center [304, 69] width 244 height 13
click at [201, 146] on div "GPT-4.1" at bounding box center [230, 144] width 115 height 7
type input "GPT-4.1"
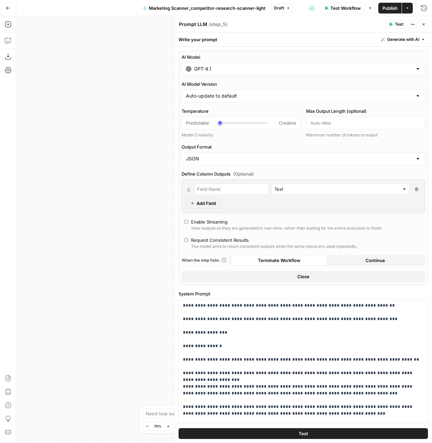
click at [386, 10] on span "Publish" at bounding box center [390, 8] width 15 height 7
click at [7, 4] on button "Go Back" at bounding box center [8, 8] width 12 height 12
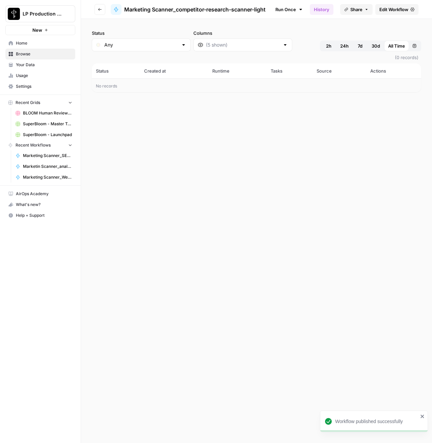
click at [99, 13] on button "Go back" at bounding box center [100, 9] width 11 height 11
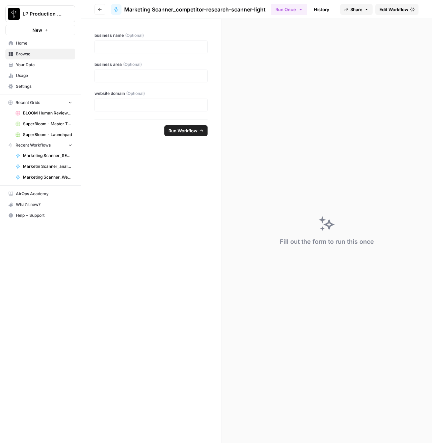
click at [98, 11] on button "Go back" at bounding box center [100, 9] width 11 height 11
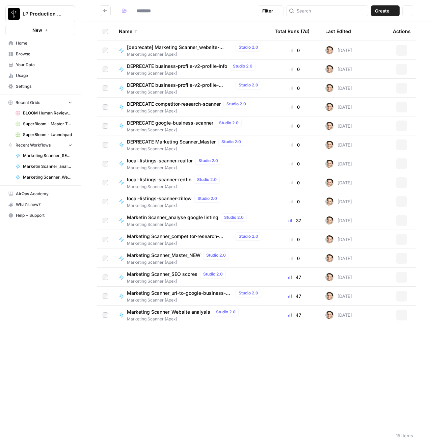
type input "**********"
click at [156, 257] on span "Marketing Scanner_Master_NEW" at bounding box center [164, 255] width 74 height 7
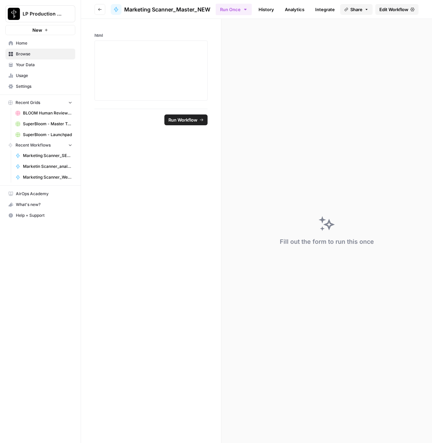
click at [401, 8] on span "Edit Workflow" at bounding box center [394, 9] width 29 height 7
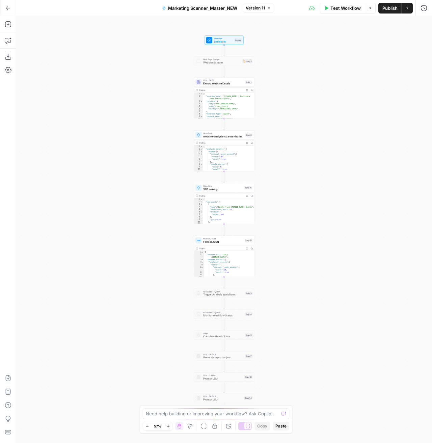
click at [221, 83] on span "Extract Website Details" at bounding box center [223, 84] width 41 height 4
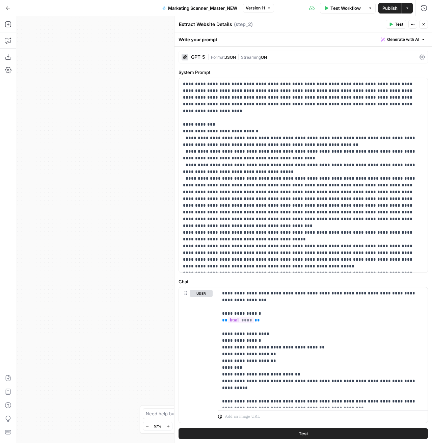
click at [202, 57] on div "GPT-5" at bounding box center [198, 57] width 14 height 5
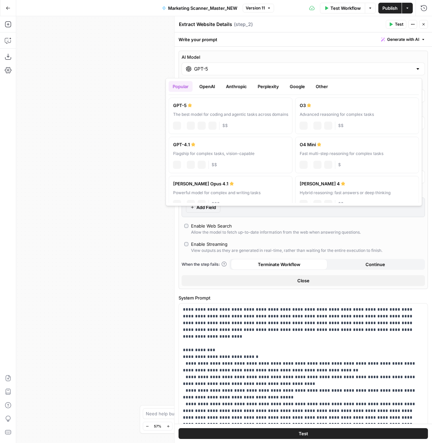
click at [202, 57] on label "AI Model" at bounding box center [304, 57] width 244 height 7
click at [202, 66] on input "GPT-5" at bounding box center [303, 69] width 219 height 7
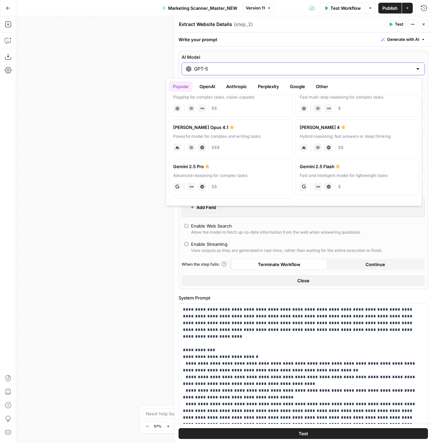
scroll to position [62, 0]
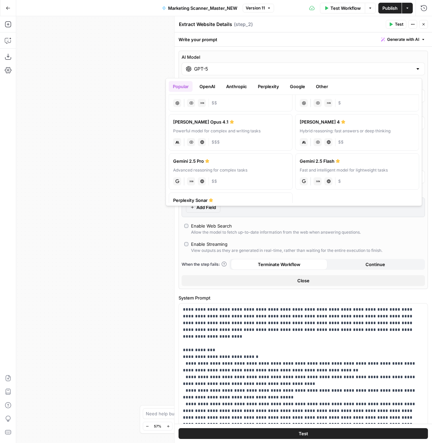
click at [198, 82] on button "OpenAI" at bounding box center [208, 86] width 24 height 11
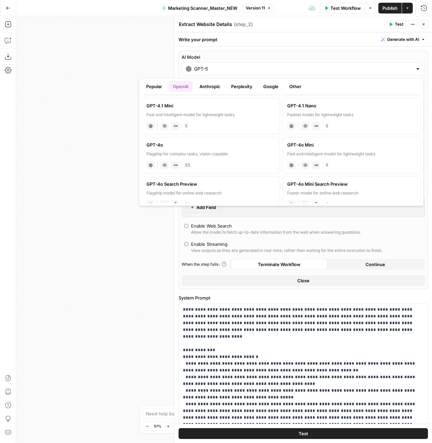
scroll to position [112, 0]
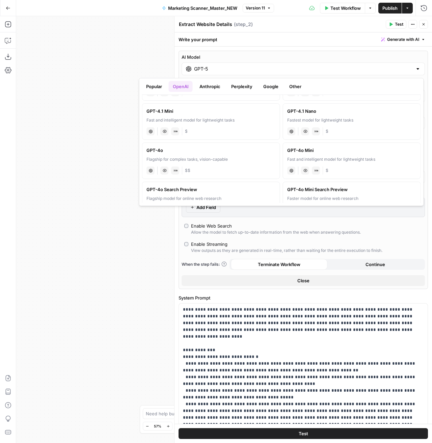
click at [316, 118] on div "Fastest model for lightweight tasks" at bounding box center [352, 120] width 129 height 6
type input "GPT-4.1 Nano"
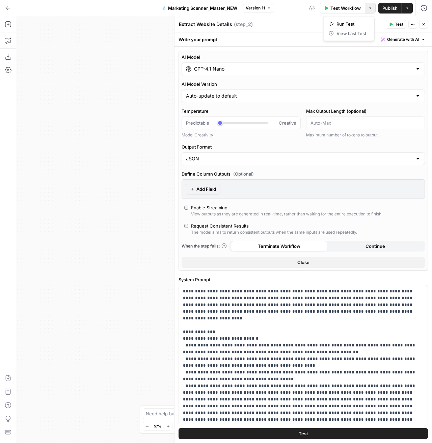
click at [375, 10] on button "Options" at bounding box center [370, 8] width 11 height 11
click at [392, 5] on span "Publish" at bounding box center [390, 8] width 15 height 7
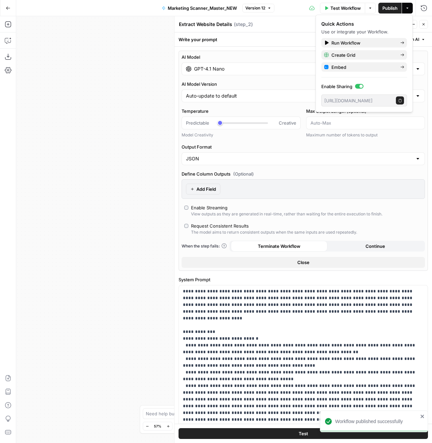
click at [6, 10] on button "Go Back" at bounding box center [8, 8] width 12 height 12
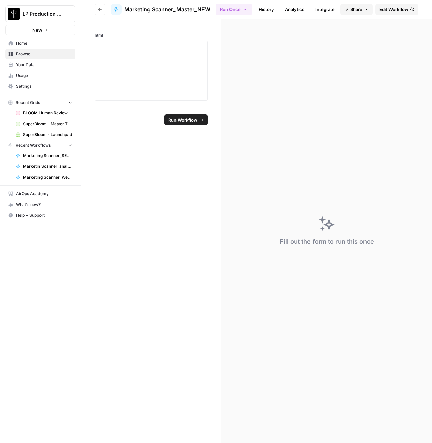
click at [97, 7] on button "Go back" at bounding box center [100, 9] width 11 height 11
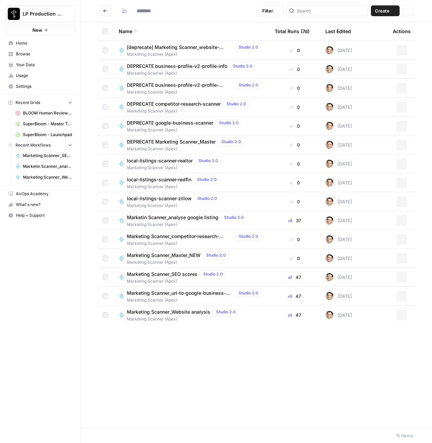
type input "**********"
click at [178, 275] on span "Marketing Scanner_SEO scores" at bounding box center [162, 274] width 71 height 7
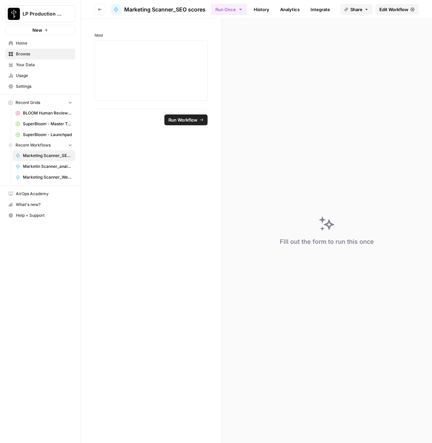
click at [402, 12] on span "Edit Workflow" at bounding box center [394, 9] width 29 height 7
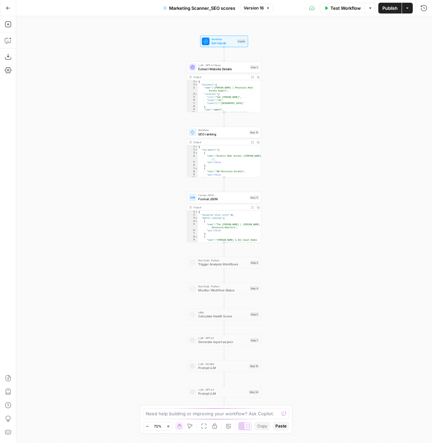
click at [6, 7] on icon "button" at bounding box center [8, 8] width 5 height 5
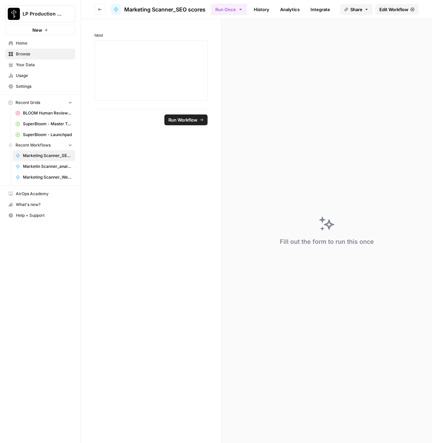
click at [96, 13] on button "Go back" at bounding box center [100, 9] width 11 height 11
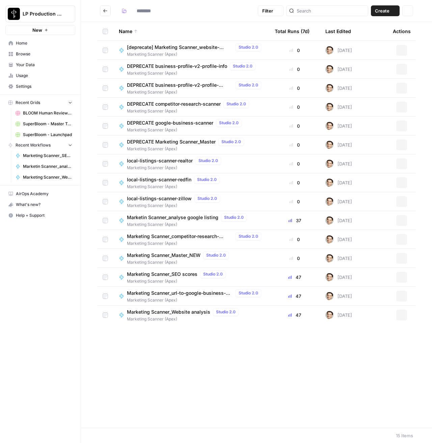
type input "**********"
click at [142, 297] on div "Marketing Scanner_url-to-google-business-profile Studio 2.0" at bounding box center [195, 293] width 137 height 8
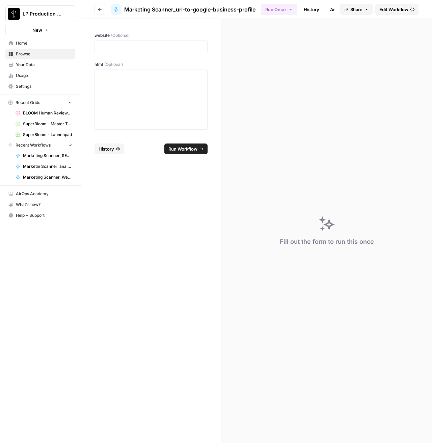
click at [402, 8] on span "Edit Workflow" at bounding box center [394, 9] width 29 height 7
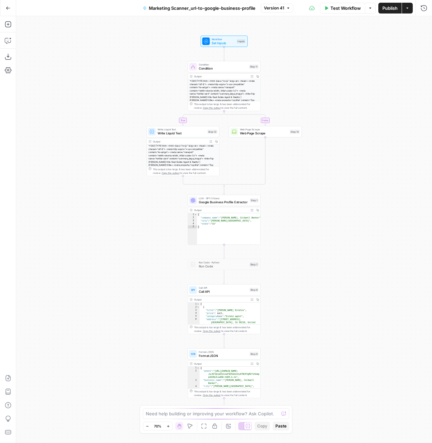
click at [223, 205] on div "LLM · GPT-5 Nano Google Business Profile Extractor Step 1 Copy step Delete step…" at bounding box center [224, 200] width 73 height 11
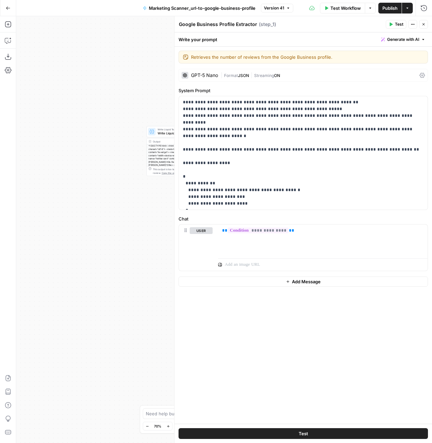
click at [185, 73] on icon at bounding box center [185, 75] width 4 height 4
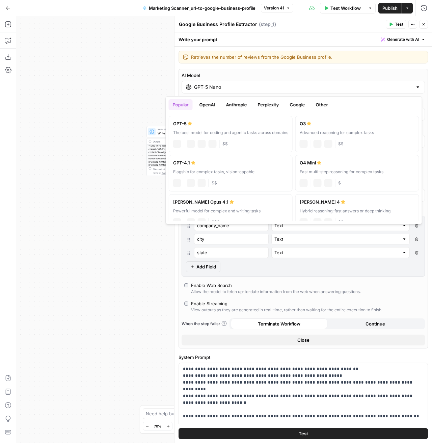
click at [243, 88] on input "GPT-5 Nano" at bounding box center [303, 87] width 219 height 7
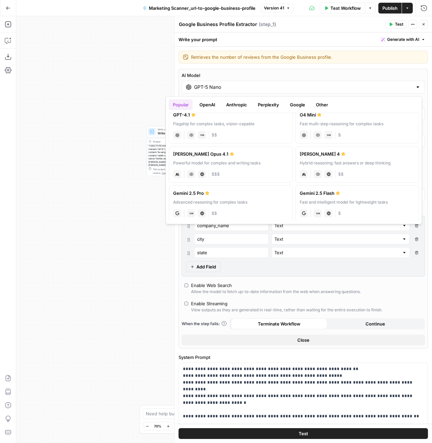
scroll to position [91, 0]
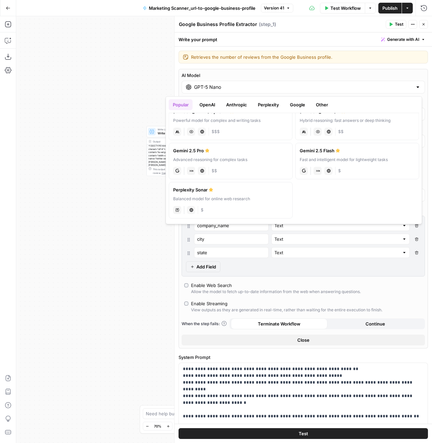
click at [201, 99] on div "Popular OpenAI Anthropic Perplexity Google Other GPT-5 The best model for codin…" at bounding box center [294, 160] width 257 height 128
click at [204, 102] on button "OpenAI" at bounding box center [208, 104] width 24 height 11
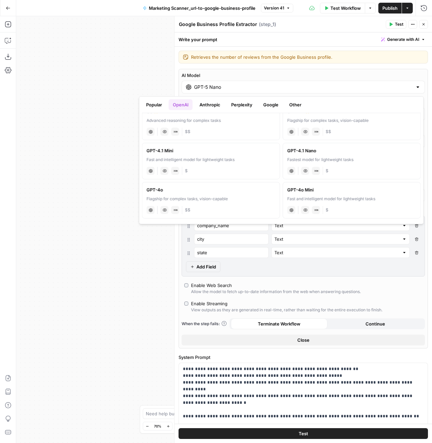
click at [297, 153] on div "GPT-4.1 Nano" at bounding box center [352, 150] width 129 height 7
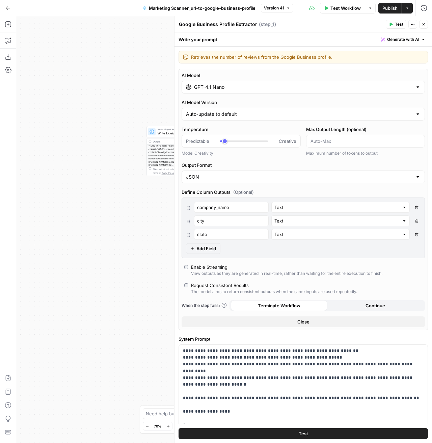
type input "GPT-4.1 Nano"
click at [380, 9] on button "Publish" at bounding box center [390, 8] width 23 height 11
click at [78, 191] on div "true false Workflow Set Inputs Inputs Condition Condition Step 11 Output Expand…" at bounding box center [224, 229] width 416 height 427
click at [7, 8] on icon "button" at bounding box center [8, 7] width 4 height 3
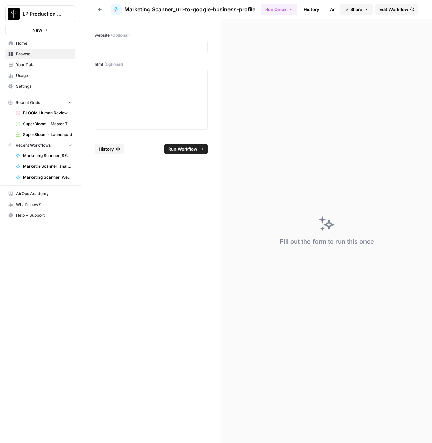
click at [100, 11] on icon "button" at bounding box center [100, 9] width 4 height 4
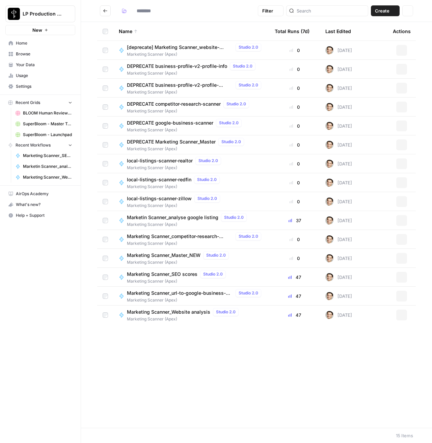
type input "**********"
click at [172, 317] on span "Marketing Scanner (Apex)" at bounding box center [184, 319] width 115 height 6
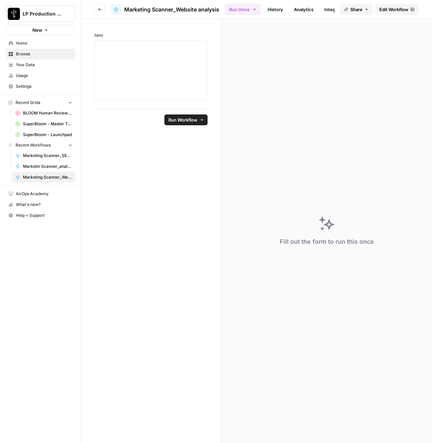
click at [392, 14] on link "Edit Workflow" at bounding box center [397, 9] width 43 height 11
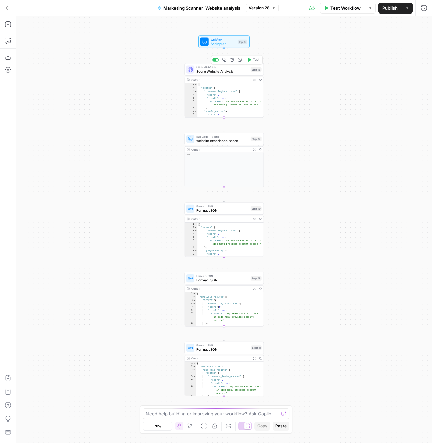
click at [206, 68] on span "LLM · GPT-5 Mini" at bounding box center [223, 67] width 52 height 4
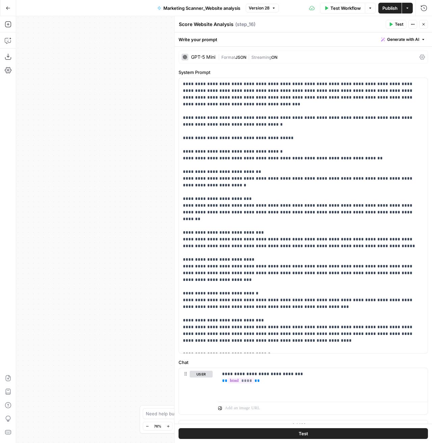
click at [209, 53] on div "GPT-5 Mini | Format JSON | Streaming ON" at bounding box center [304, 57] width 250 height 13
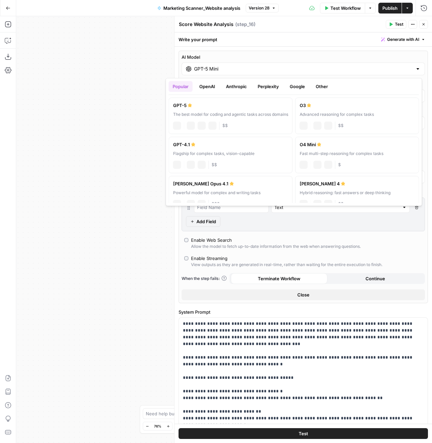
click at [218, 66] on input "GPT-5 Mini" at bounding box center [303, 69] width 219 height 7
click at [109, 77] on div "Workflow Set Inputs Inputs LLM · GPT-5 Mini Score Website Analysis Step 16 Outp…" at bounding box center [224, 229] width 416 height 427
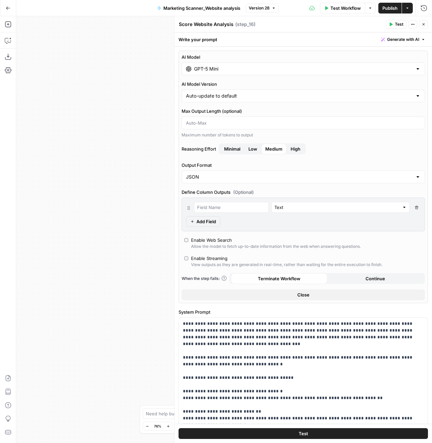
click at [12, 10] on button "Go Back" at bounding box center [8, 8] width 12 height 12
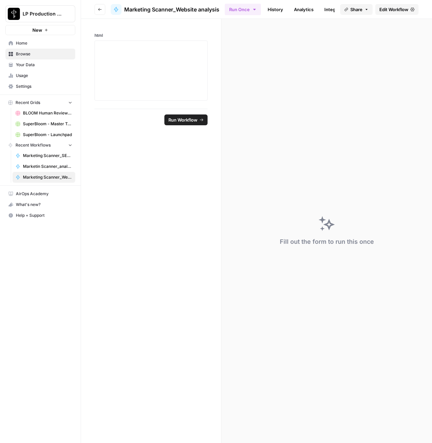
click at [282, 10] on link "History" at bounding box center [276, 9] width 24 height 11
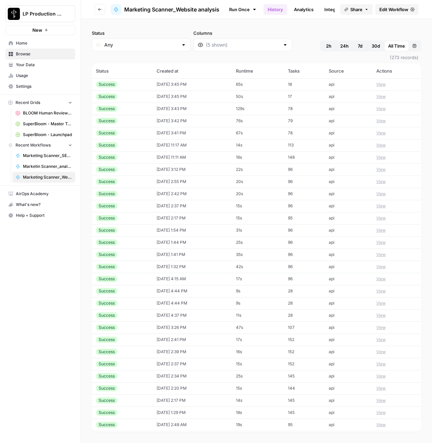
click at [400, 7] on span "Edit Workflow" at bounding box center [394, 9] width 29 height 7
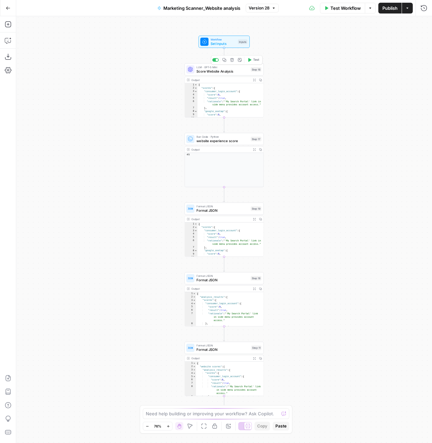
click at [204, 67] on span "LLM · GPT-5 Mini" at bounding box center [223, 67] width 52 height 4
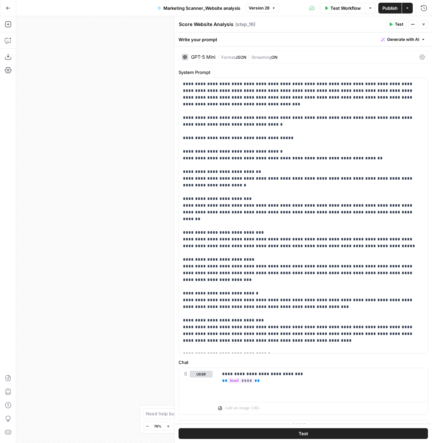
click at [202, 55] on div "GPT-5 Mini" at bounding box center [203, 57] width 24 height 5
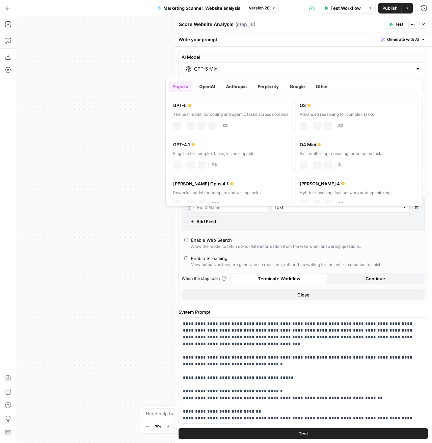
click at [201, 64] on div "GPT-5 Mini" at bounding box center [304, 69] width 244 height 13
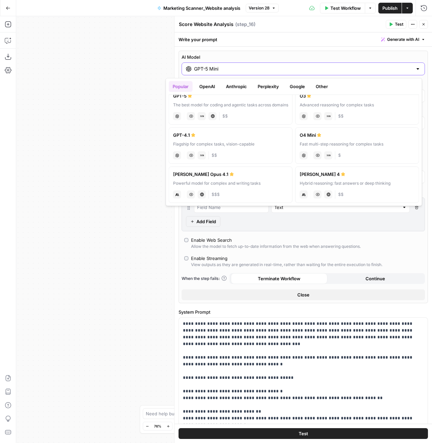
scroll to position [10, 0]
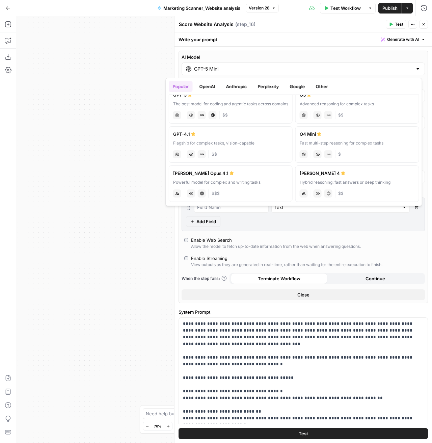
click at [215, 140] on label "GPT-4.1 Flagship for complex tasks, vision-capable chat Vision Capabilities JSO…" at bounding box center [231, 144] width 124 height 36
type input "GPT-4.1"
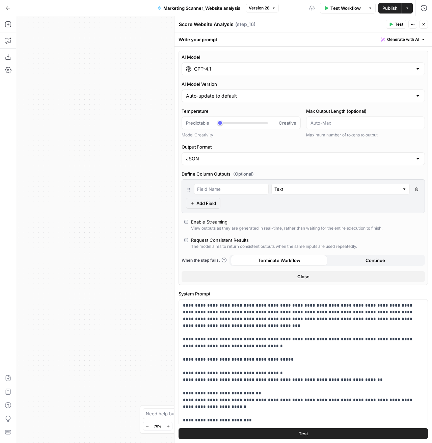
click at [386, 11] on span "Publish" at bounding box center [390, 8] width 15 height 7
click at [12, 8] on button "Go Back" at bounding box center [8, 8] width 12 height 12
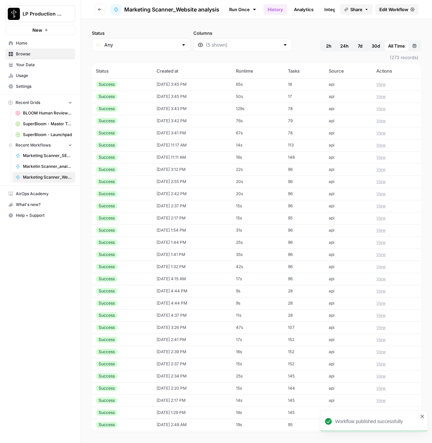
click at [105, 8] on header "Go back Marketing Scanner_Website analysis Run Once History Analytics Integrate…" at bounding box center [256, 9] width 351 height 19
click at [100, 8] on icon "button" at bounding box center [100, 9] width 4 height 4
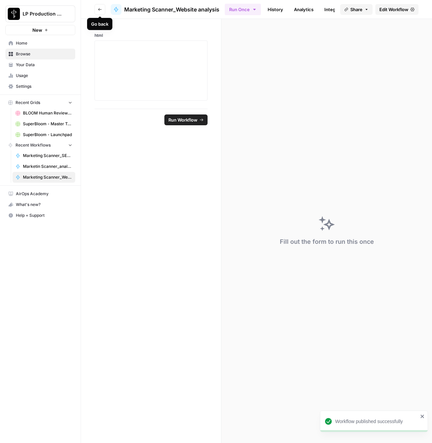
click at [100, 13] on button "Go back" at bounding box center [100, 9] width 11 height 11
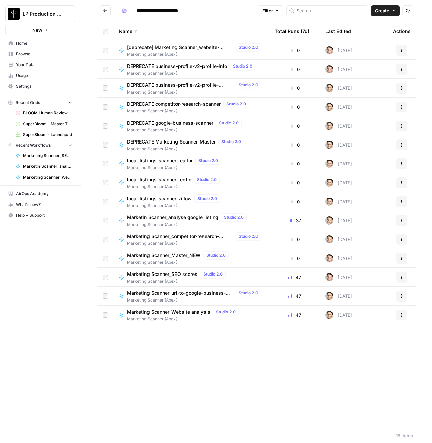
click at [155, 312] on span "Marketing Scanner_Website analysis" at bounding box center [168, 312] width 83 height 7
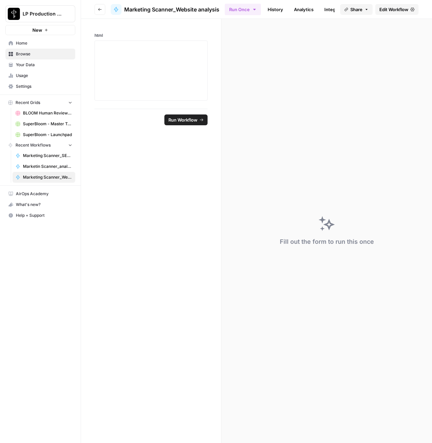
click at [273, 7] on link "History" at bounding box center [276, 9] width 24 height 11
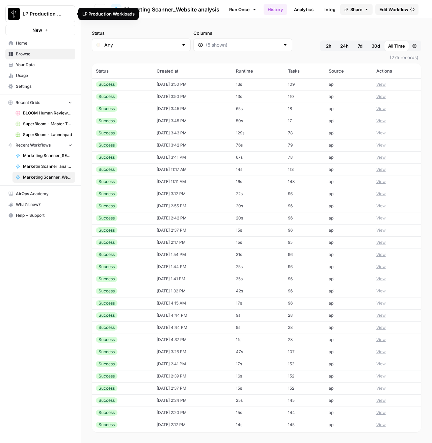
click at [99, 8] on div "LP Production Workloads" at bounding box center [108, 14] width 60 height 12
click at [97, 10] on button "Go back" at bounding box center [100, 9] width 11 height 11
